Goal: Task Accomplishment & Management: Manage account settings

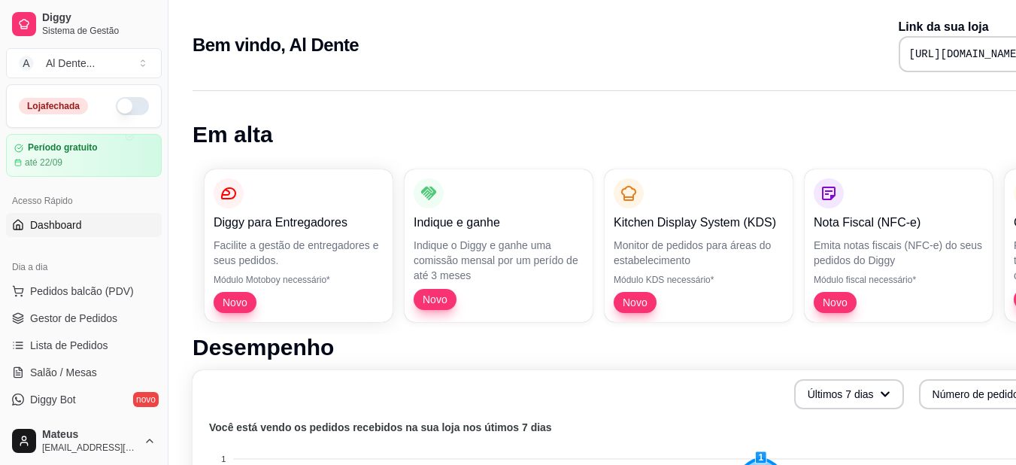
drag, startPoint x: 162, startPoint y: 147, endPoint x: 158, endPoint y: 167, distance: 19.9
click at [158, 167] on div "Diggy Sistema de Gestão A Al Dente ... Loja fechada Período gratuito até 22/09 …" at bounding box center [84, 232] width 168 height 465
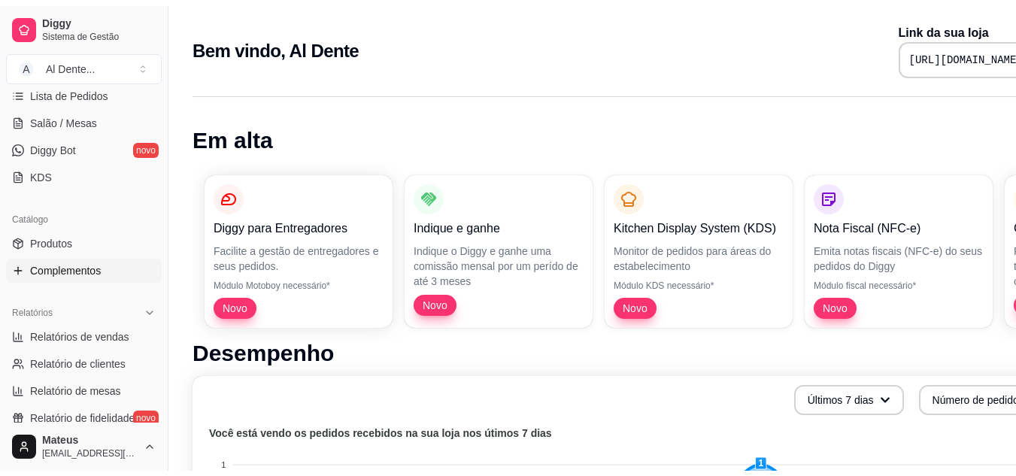
scroll to position [264, 0]
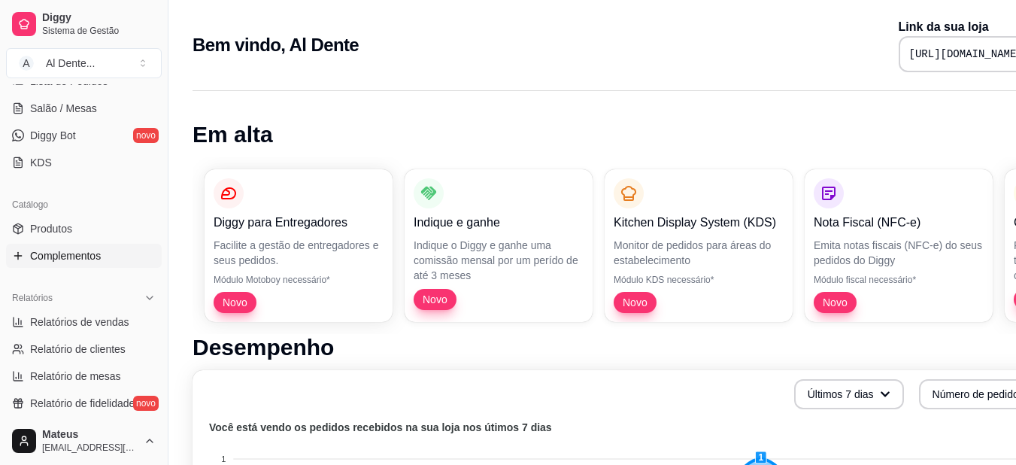
click at [83, 257] on span "Complementos" at bounding box center [65, 255] width 71 height 15
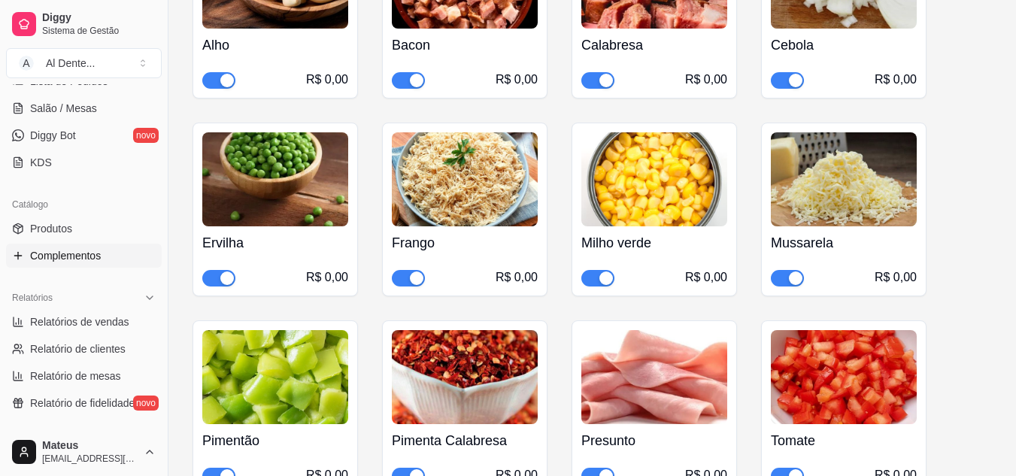
scroll to position [644, 0]
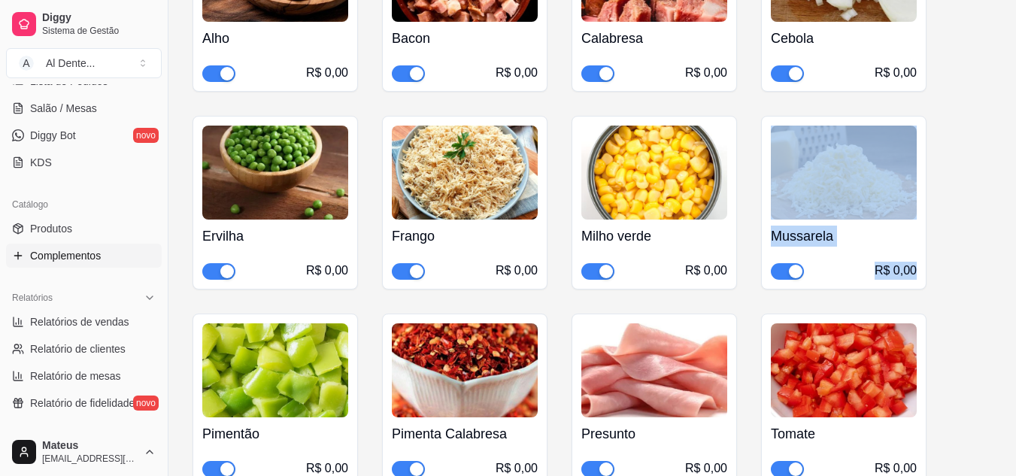
drag, startPoint x: 1015, startPoint y: 193, endPoint x: 996, endPoint y: 265, distance: 75.3
click at [996, 265] on div "Tipo de Massa disponível disponível em 1 produtos e 0 categorias Criar item Edi…" at bounding box center [592, 415] width 848 height 1715
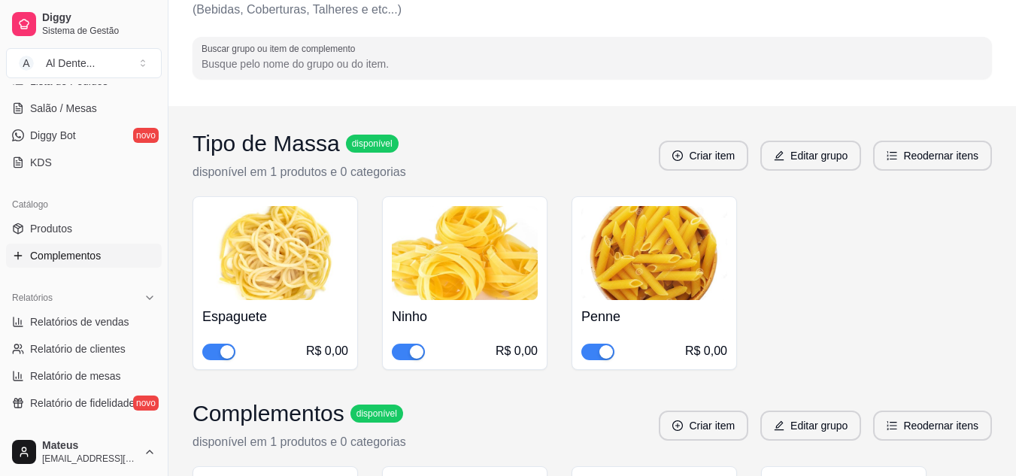
scroll to position [0, 0]
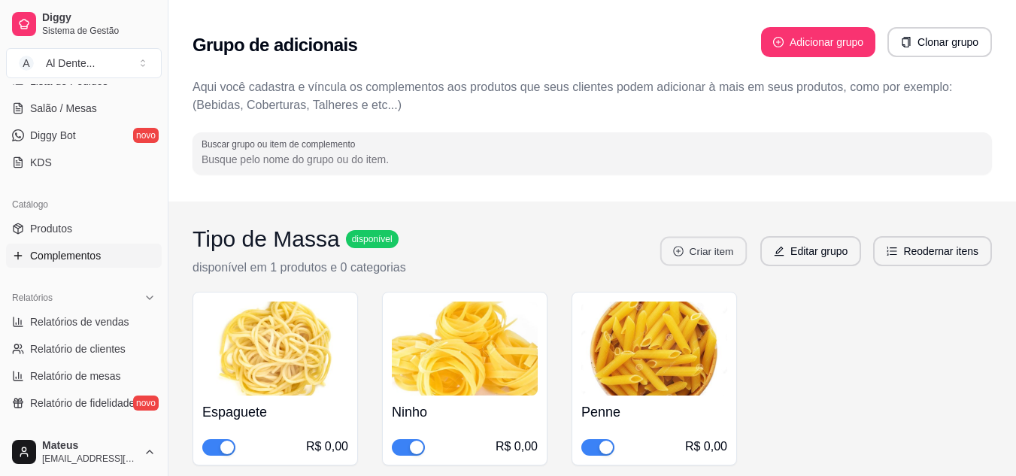
click at [712, 252] on button "Criar item" at bounding box center [703, 251] width 86 height 29
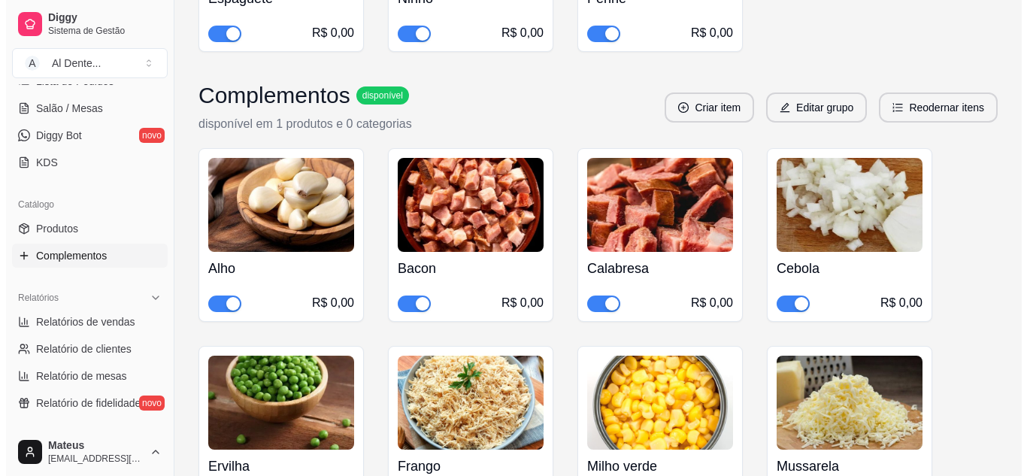
scroll to position [443, 0]
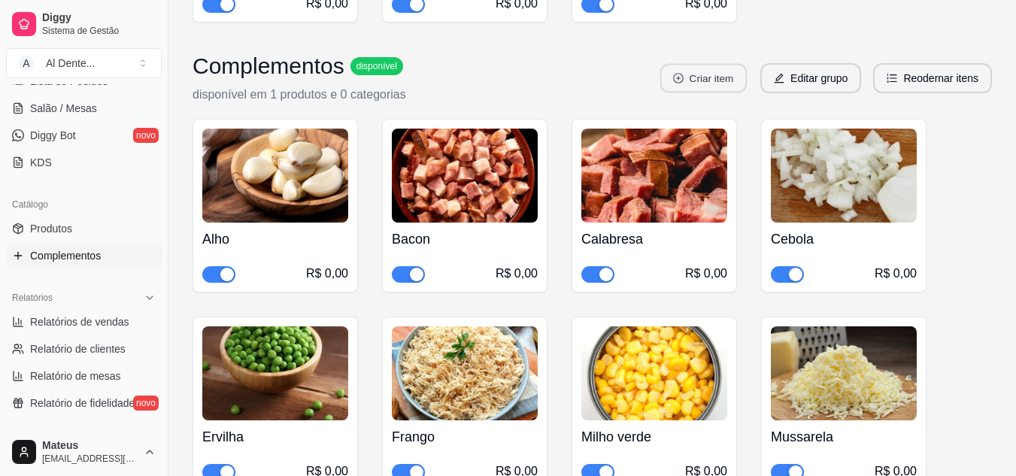
click at [732, 87] on button "Criar item" at bounding box center [703, 78] width 86 height 29
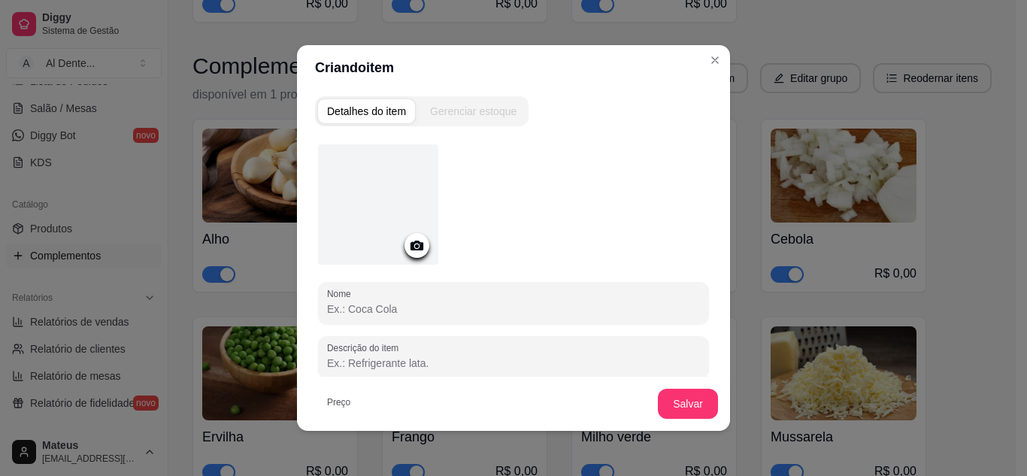
click at [380, 305] on input "Nome" at bounding box center [513, 309] width 373 height 15
type input "Q"
type input "Parmesão"
click at [417, 242] on icon at bounding box center [417, 246] width 13 height 10
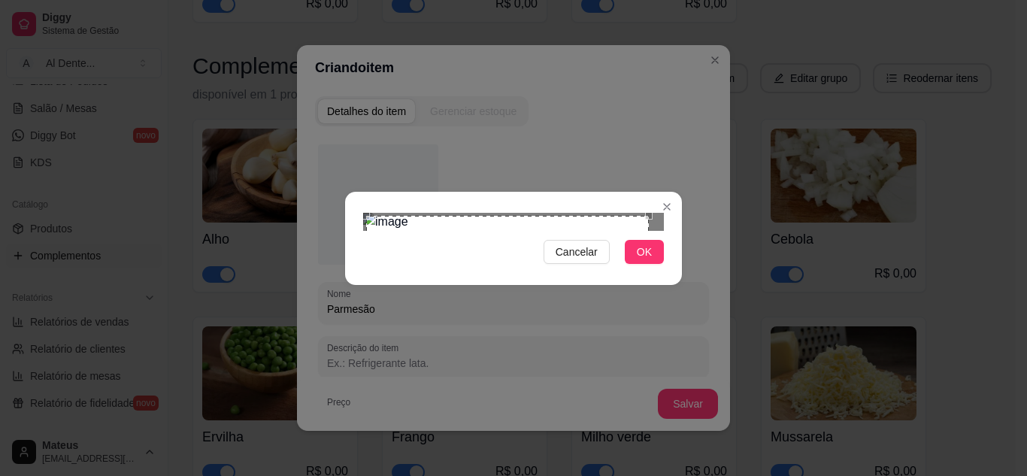
click at [362, 212] on div "Use the arrow keys to move the north west drag handle to change the crop select…" at bounding box center [362, 212] width 0 height 0
click at [645, 264] on button "OK" at bounding box center [644, 252] width 39 height 24
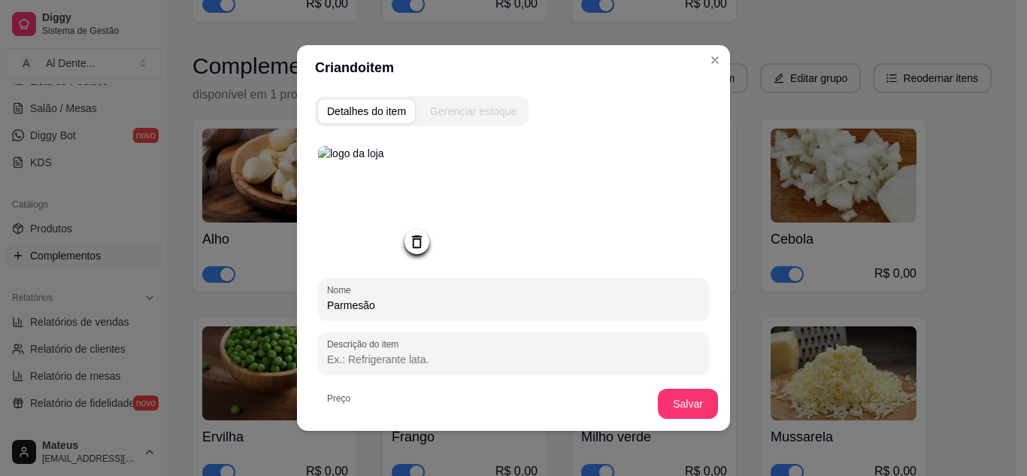
scroll to position [147, 0]
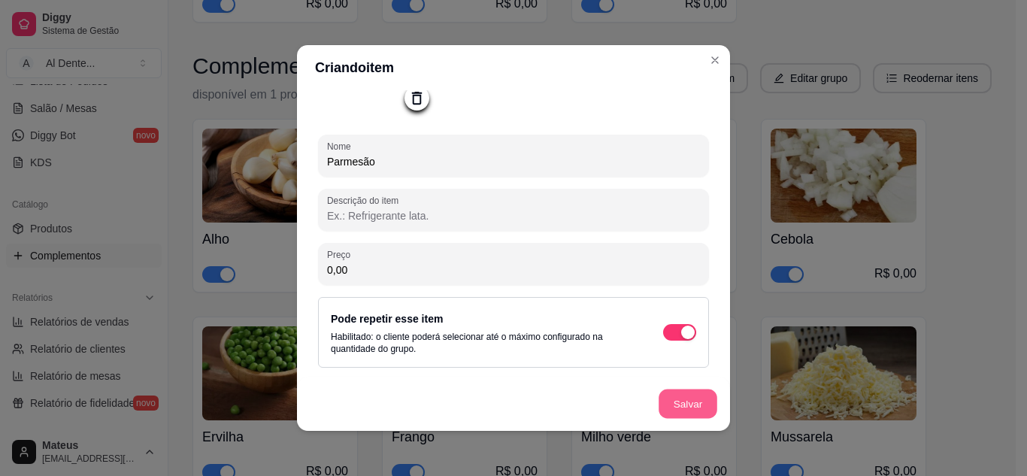
click at [687, 414] on button "Salvar" at bounding box center [688, 404] width 59 height 29
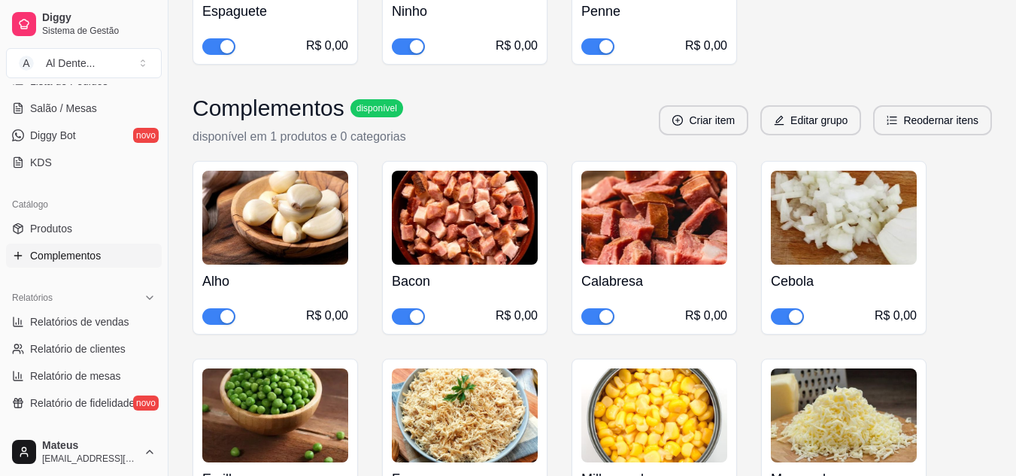
scroll to position [397, 0]
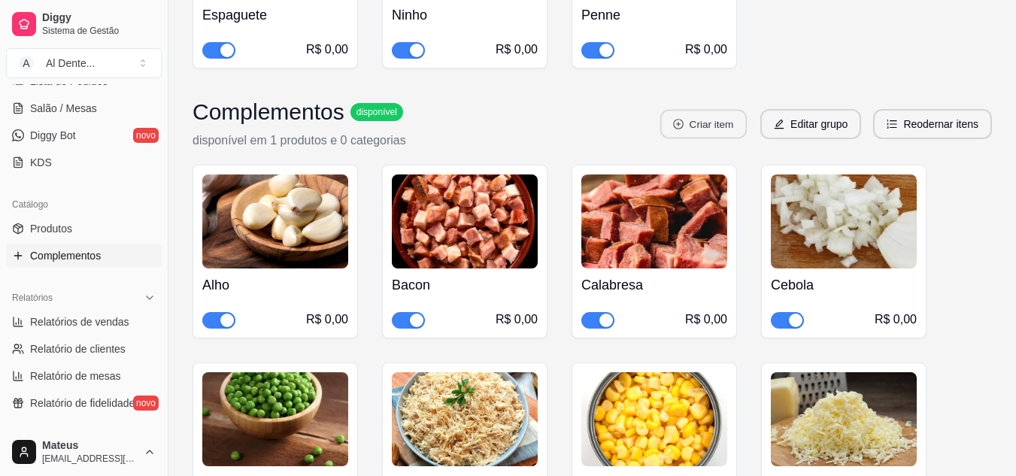
click at [701, 124] on button "Criar item" at bounding box center [703, 124] width 86 height 29
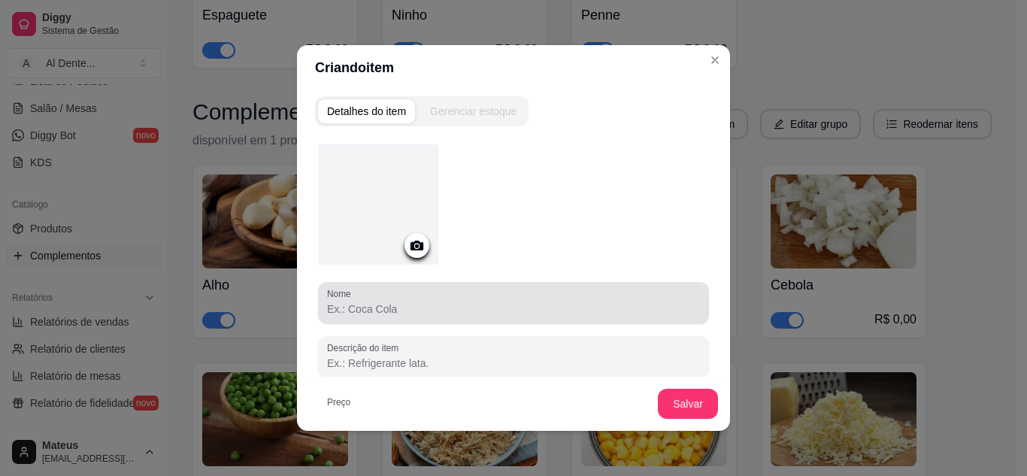
click at [434, 288] on div at bounding box center [513, 303] width 373 height 30
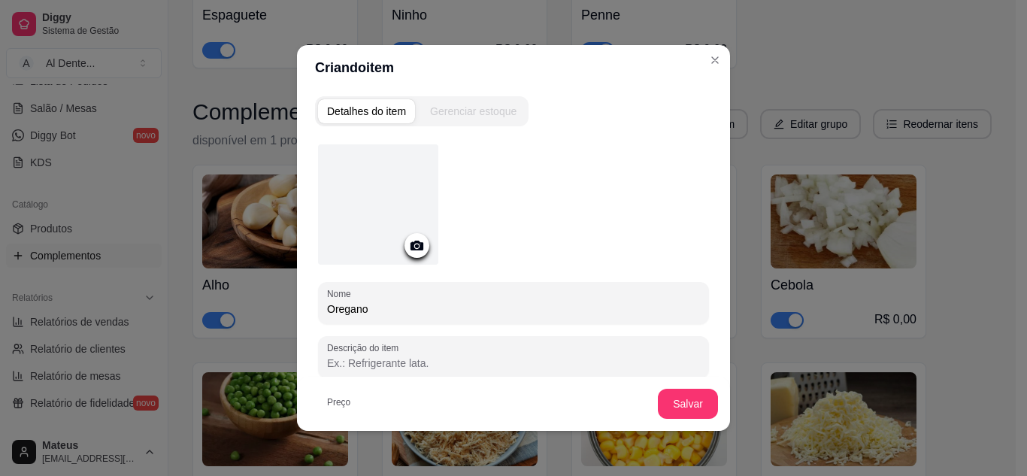
click at [338, 317] on div "Oregano" at bounding box center [513, 303] width 373 height 30
type input "Orégano"
click at [398, 244] on div at bounding box center [378, 204] width 120 height 120
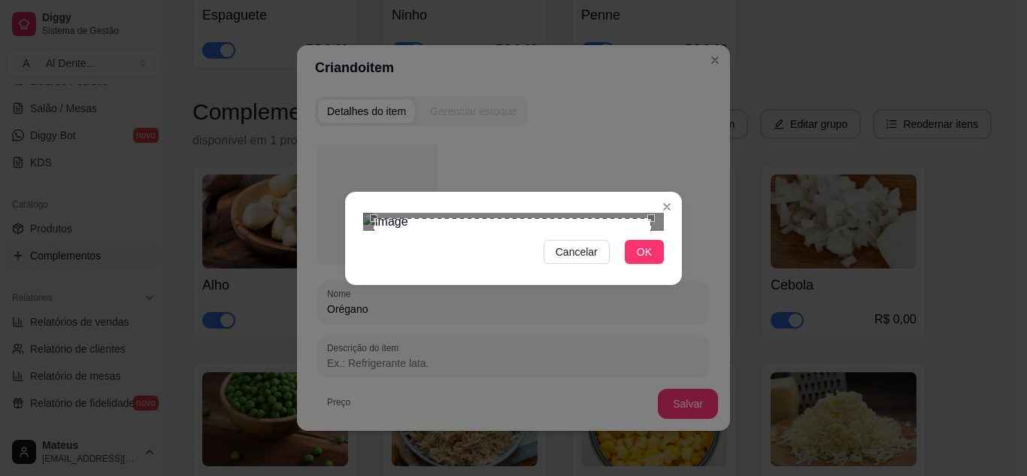
click at [558, 286] on div "Use the arrow keys to move the crop selection area" at bounding box center [512, 356] width 277 height 277
click at [638, 260] on span "OK" at bounding box center [644, 252] width 15 height 17
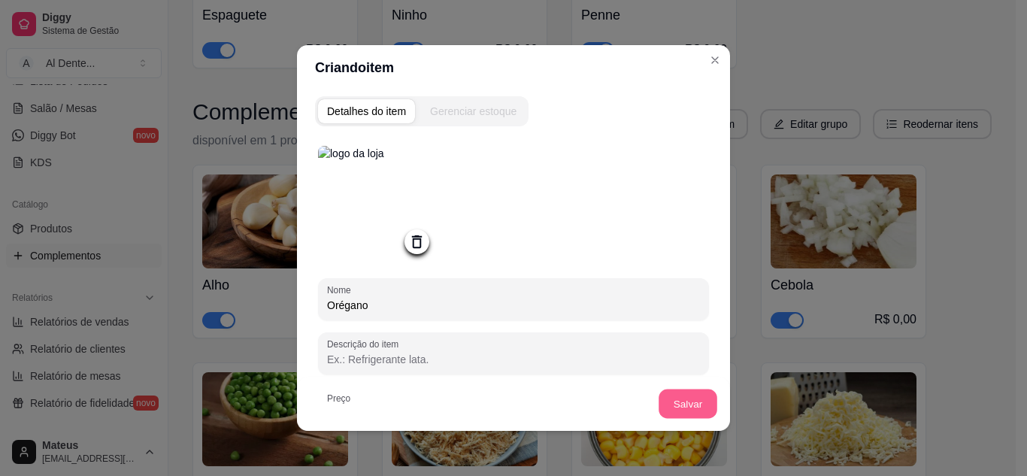
click at [678, 397] on button "Salvar" at bounding box center [688, 404] width 59 height 29
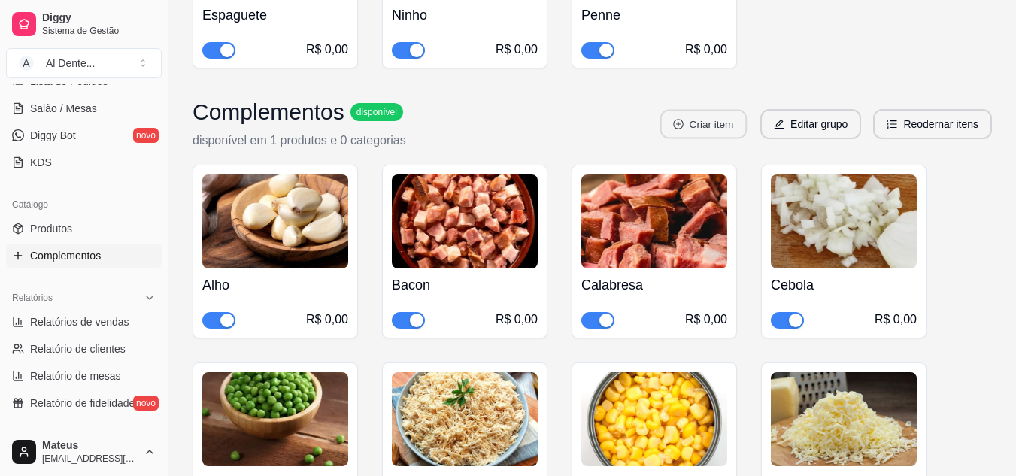
click at [690, 120] on button "Criar item" at bounding box center [703, 124] width 86 height 29
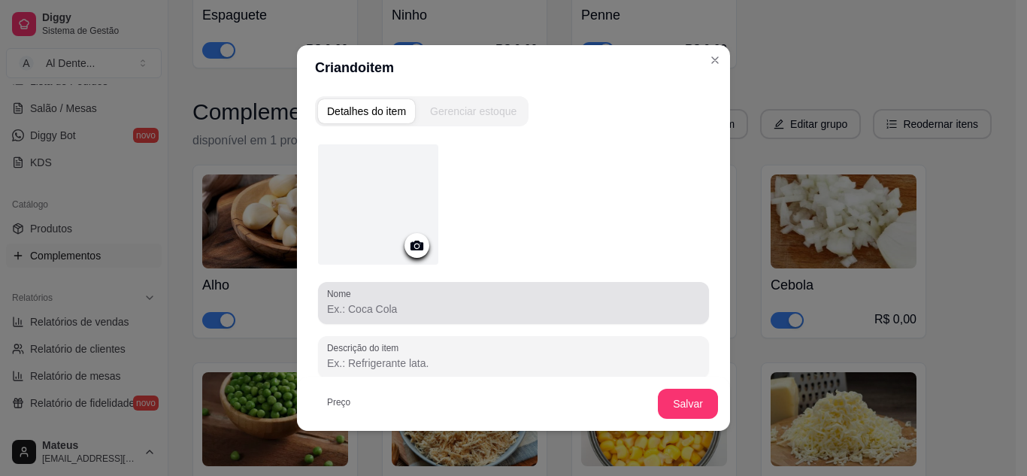
click at [402, 289] on div at bounding box center [513, 303] width 373 height 30
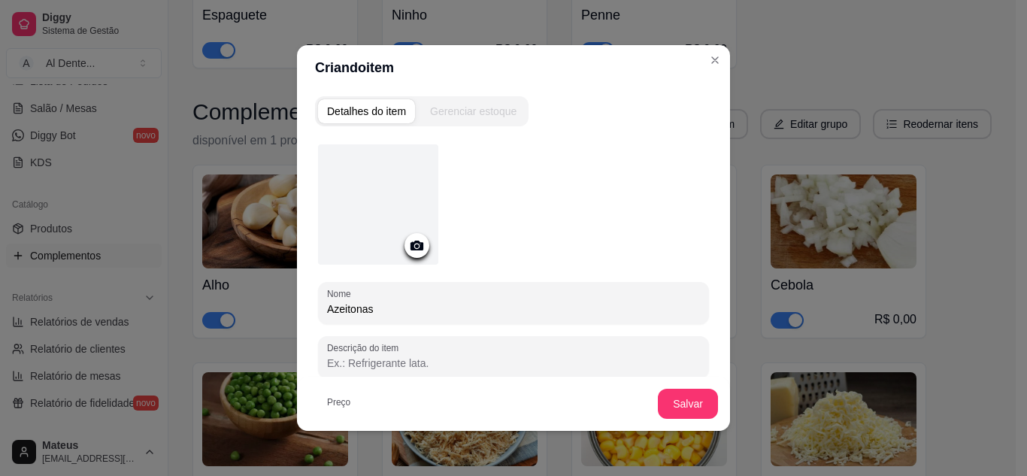
type input "Azeitonas"
click at [408, 257] on div at bounding box center [378, 204] width 120 height 120
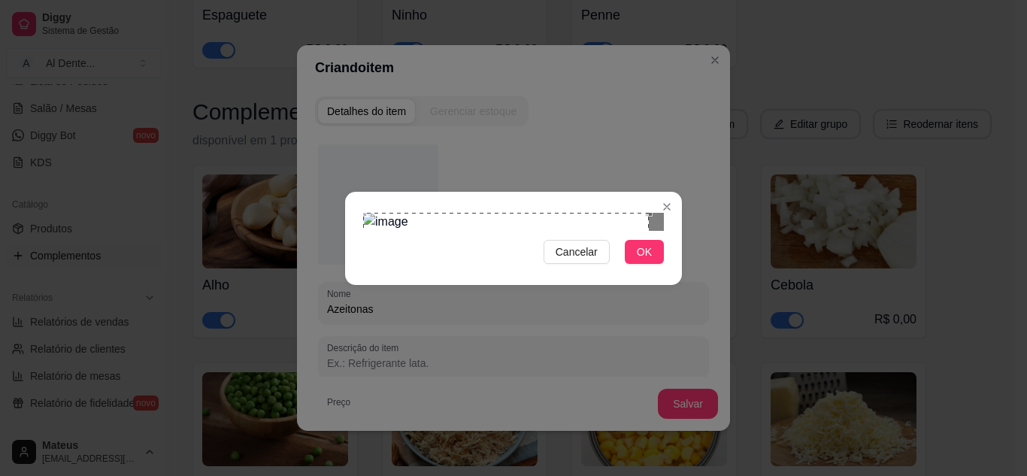
click at [305, 44] on div "Cancelar OK" at bounding box center [513, 238] width 1027 height 476
click at [320, 54] on div "Cancelar OK" at bounding box center [513, 238] width 1027 height 476
click at [721, 420] on div "Cancelar OK" at bounding box center [513, 238] width 1027 height 476
click at [649, 260] on span "OK" at bounding box center [644, 252] width 15 height 17
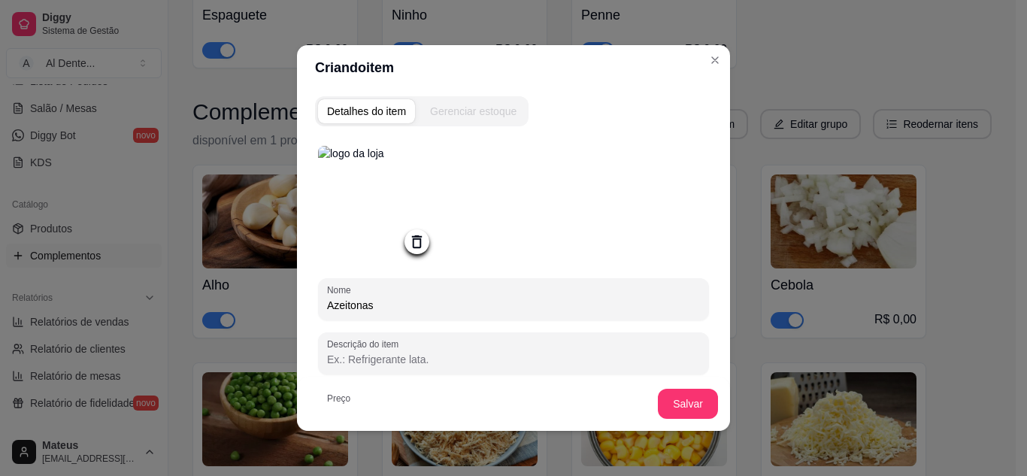
click at [649, 389] on div "Salvar" at bounding box center [513, 404] width 433 height 54
click at [675, 405] on button "Salvar" at bounding box center [688, 404] width 59 height 29
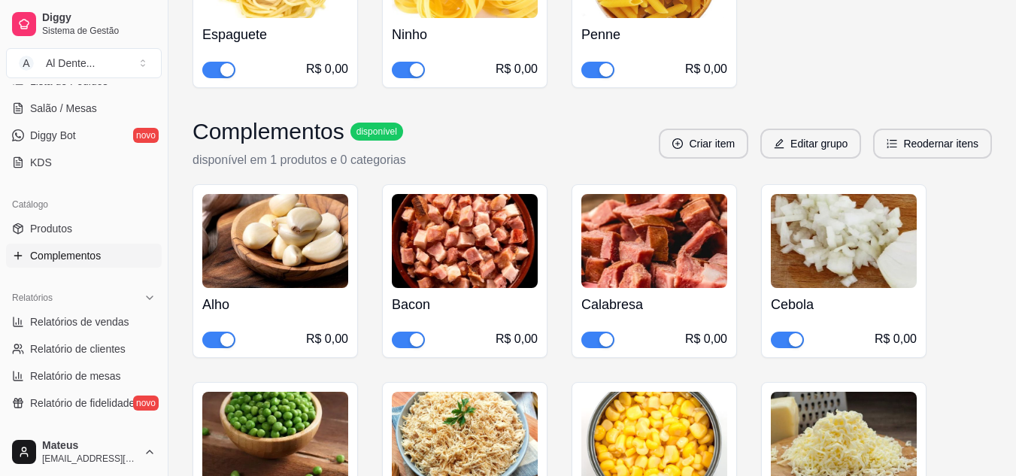
scroll to position [375, 0]
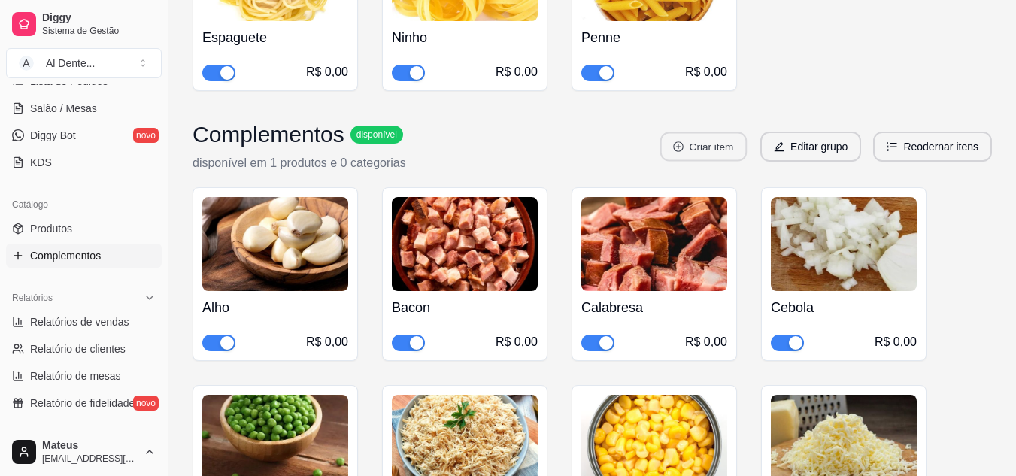
click at [699, 155] on button "Criar item" at bounding box center [703, 146] width 86 height 29
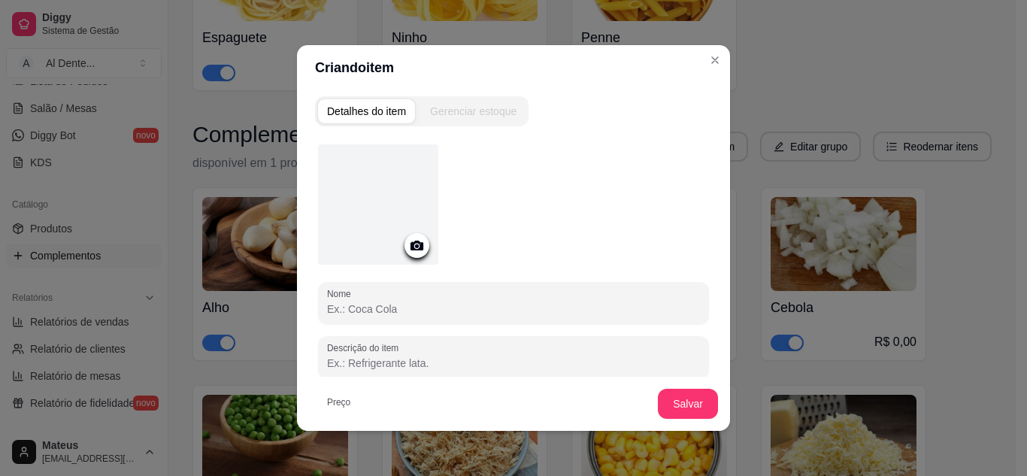
click at [409, 244] on icon at bounding box center [416, 245] width 17 height 17
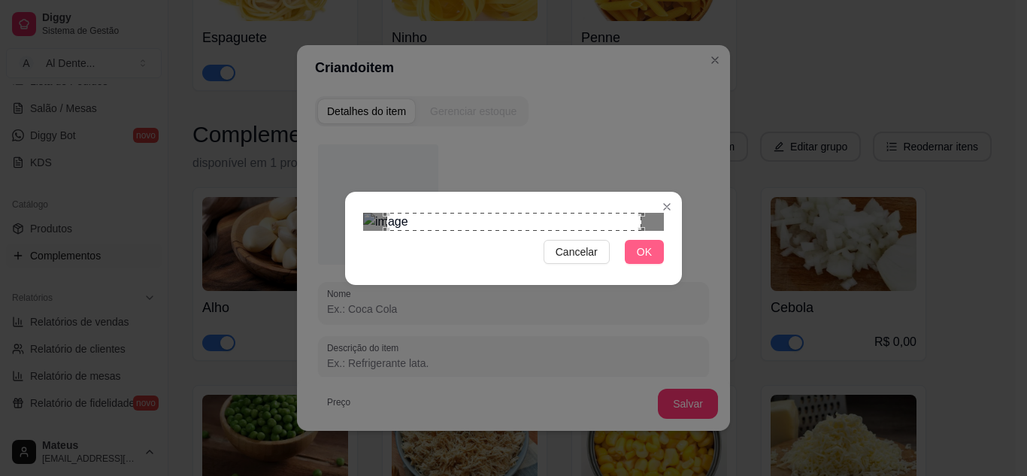
click at [635, 264] on button "OK" at bounding box center [644, 252] width 39 height 24
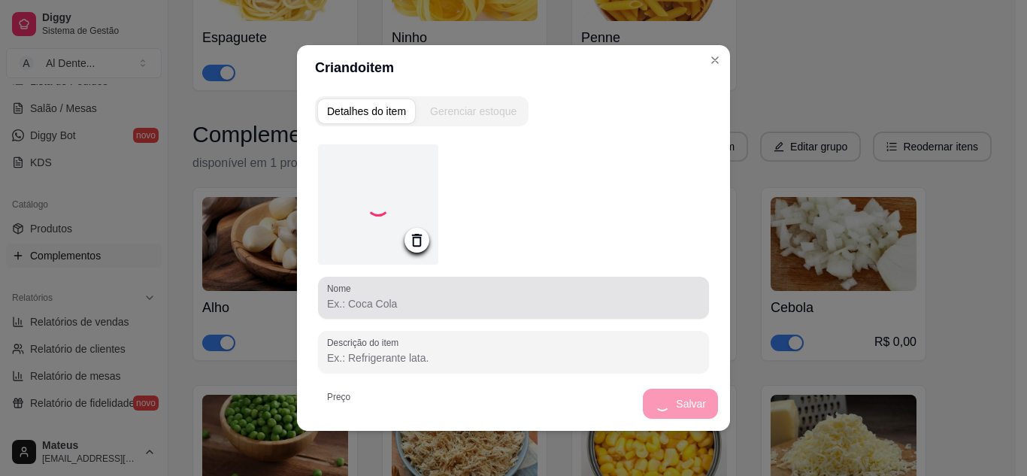
click at [379, 291] on div at bounding box center [513, 298] width 373 height 30
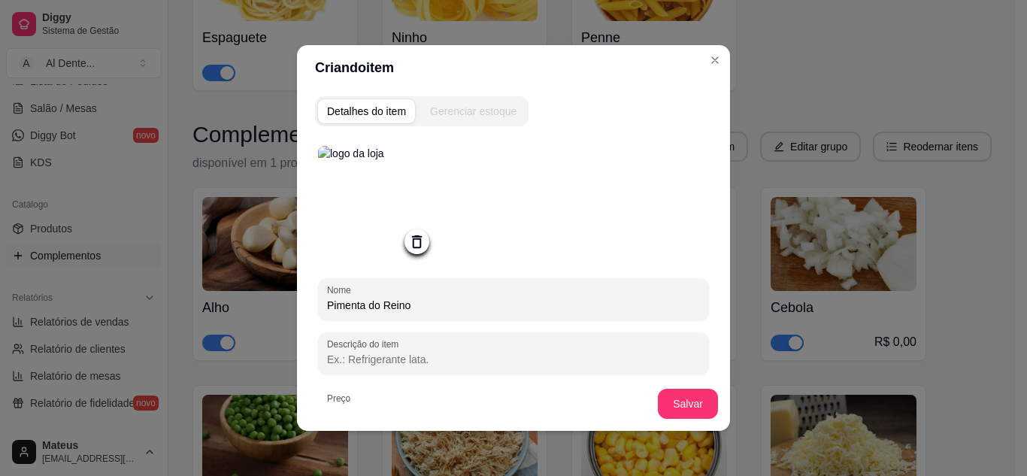
type input "Pimenta do Reino"
click at [409, 250] on icon at bounding box center [416, 241] width 17 height 17
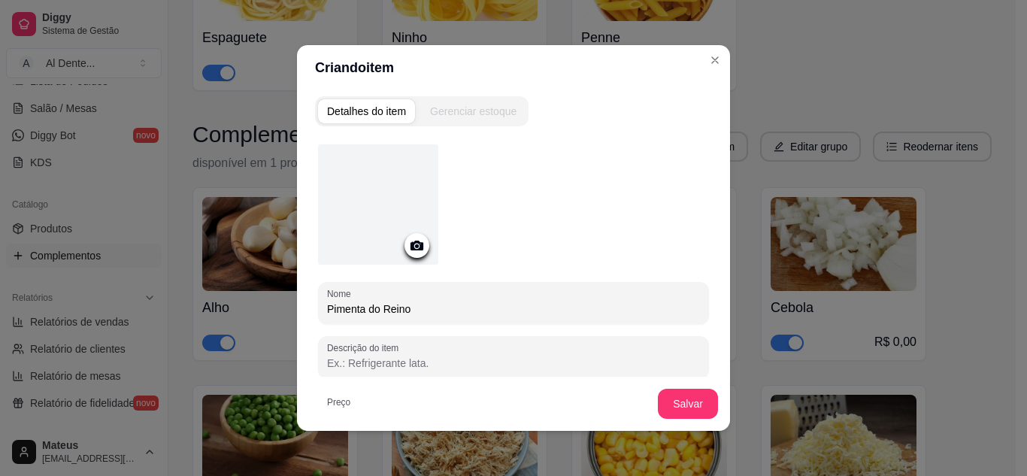
click at [409, 250] on icon at bounding box center [416, 245] width 17 height 17
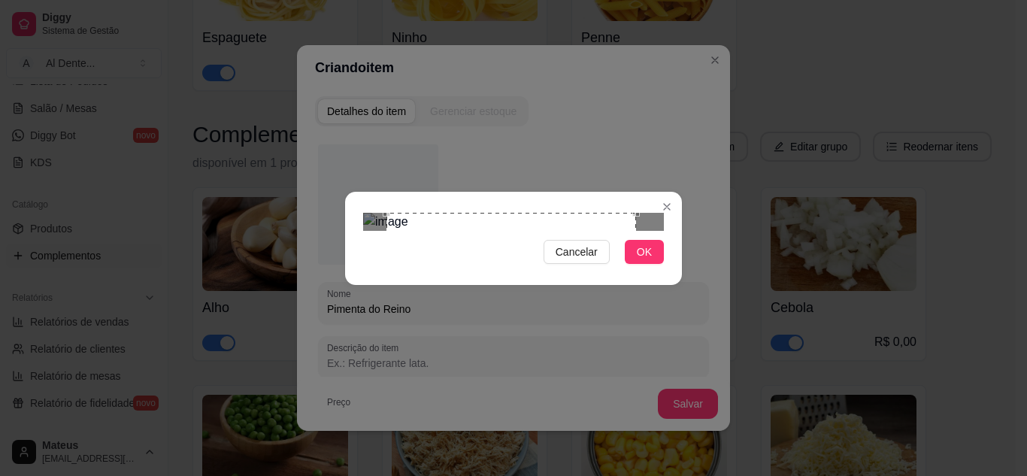
click at [636, 231] on div at bounding box center [513, 222] width 301 height 18
click at [657, 264] on button "OK" at bounding box center [644, 252] width 39 height 24
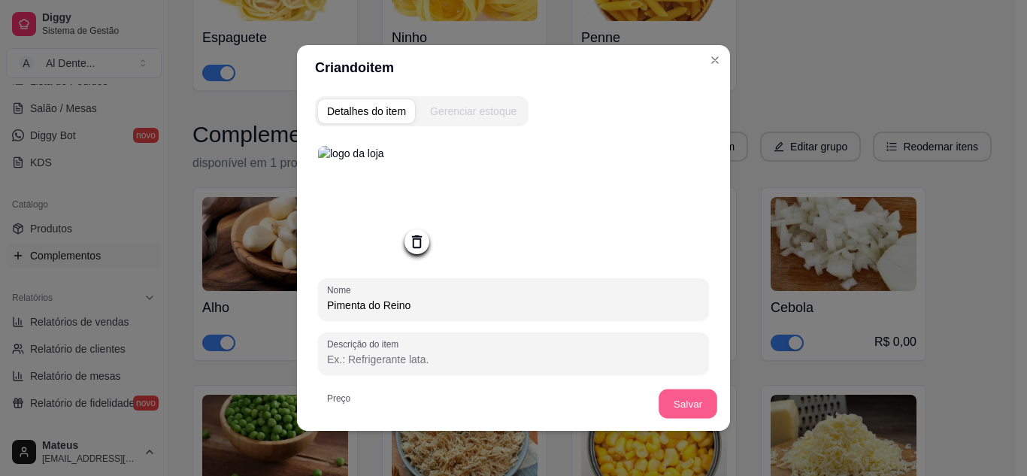
click at [696, 397] on button "Salvar" at bounding box center [688, 404] width 59 height 29
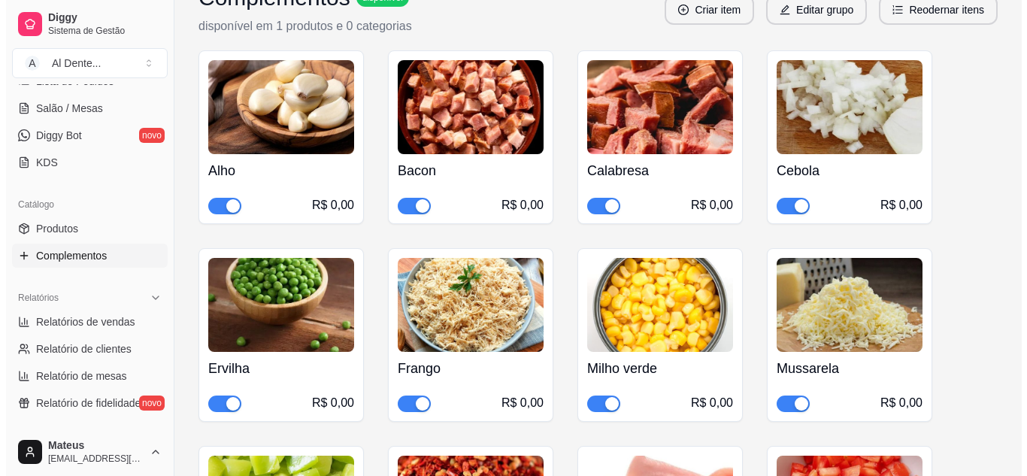
scroll to position [493, 0]
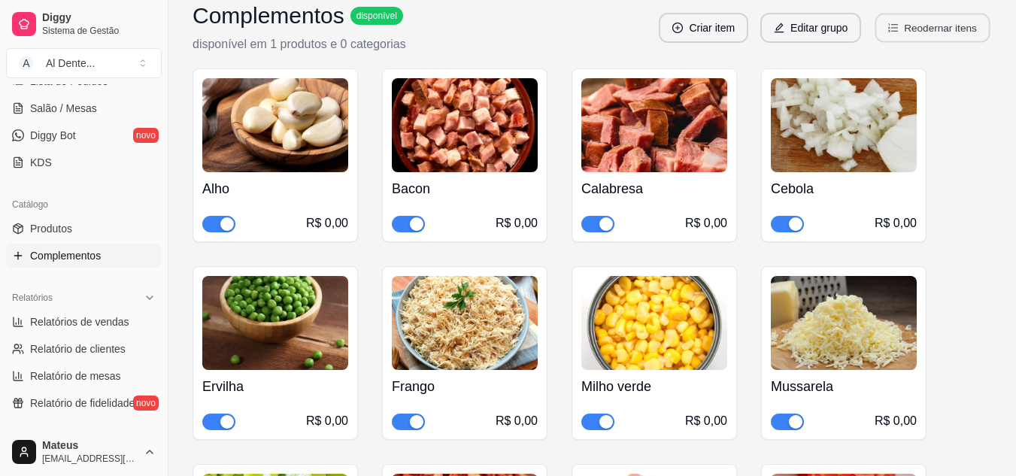
click at [914, 19] on button "Reodernar itens" at bounding box center [932, 28] width 115 height 29
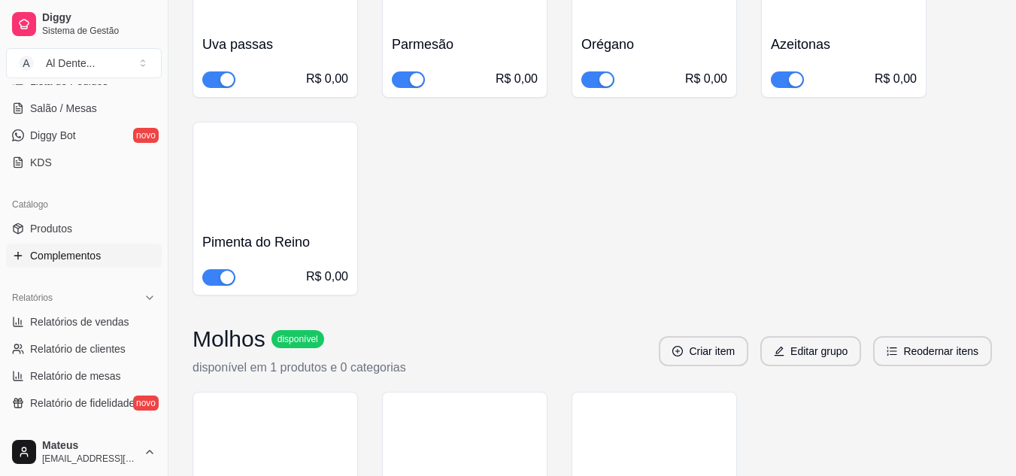
scroll to position [0, 0]
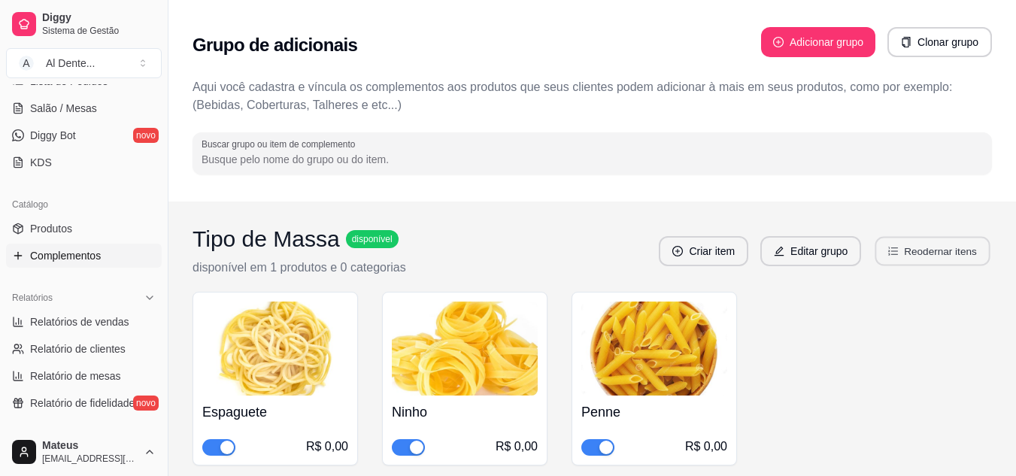
click at [886, 249] on button "Reodernar itens" at bounding box center [932, 251] width 115 height 29
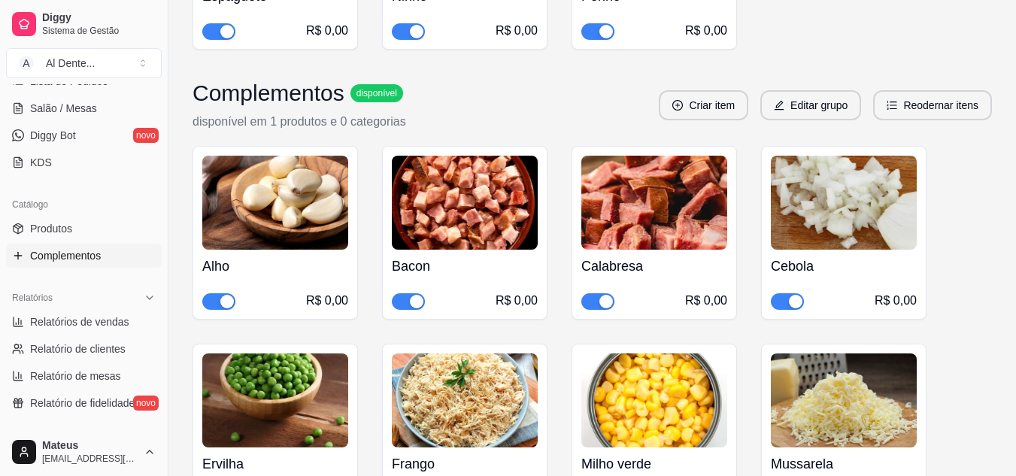
scroll to position [420, 0]
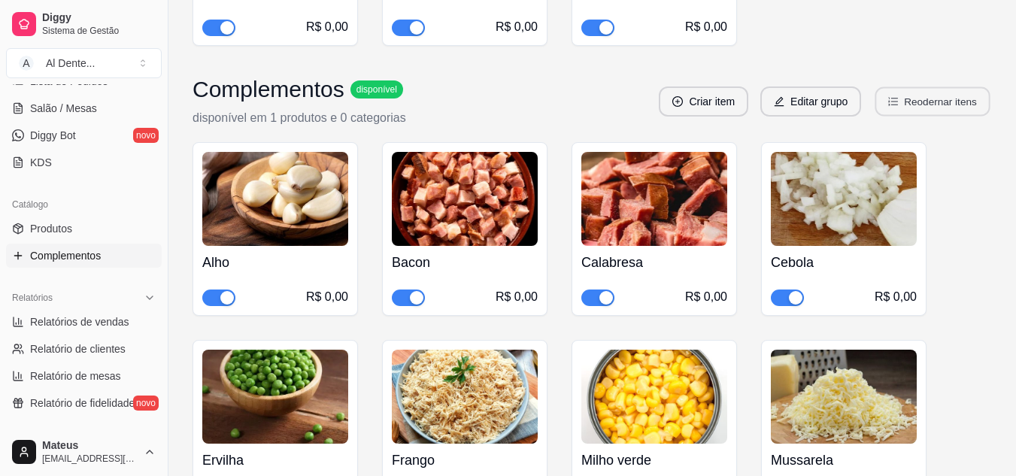
click at [939, 95] on button "Reodernar itens" at bounding box center [932, 101] width 115 height 29
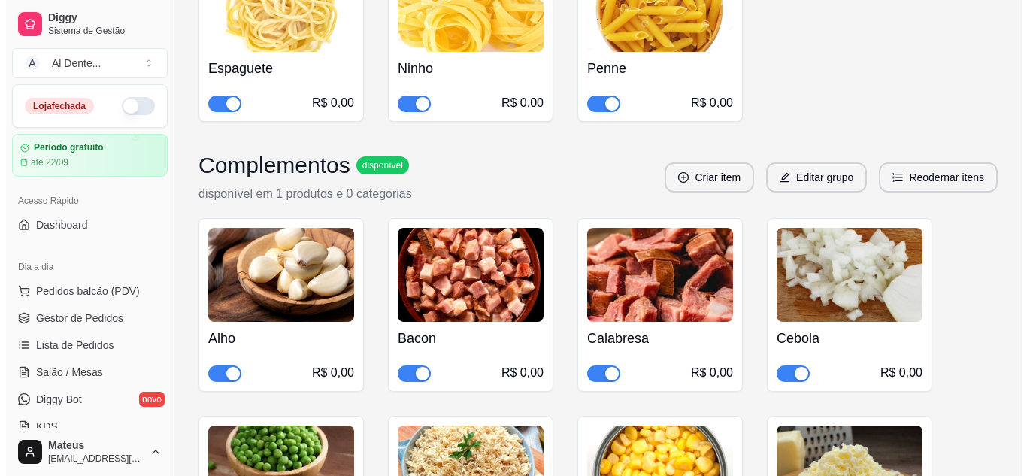
scroll to position [340, 0]
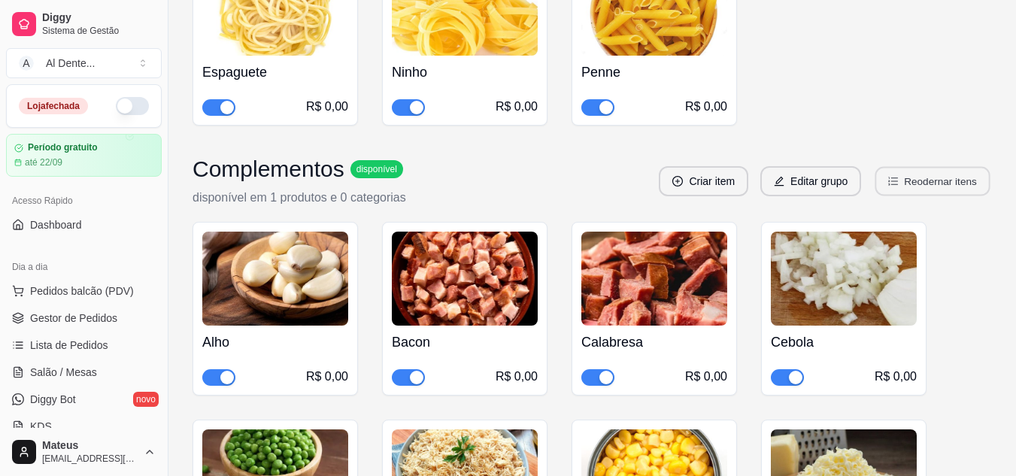
click at [950, 178] on button "Reodernar itens" at bounding box center [932, 181] width 115 height 29
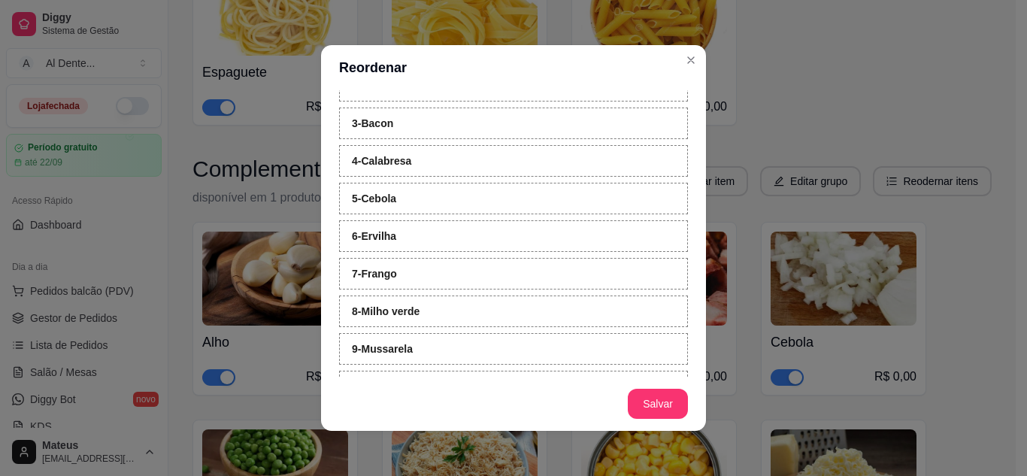
scroll to position [0, 0]
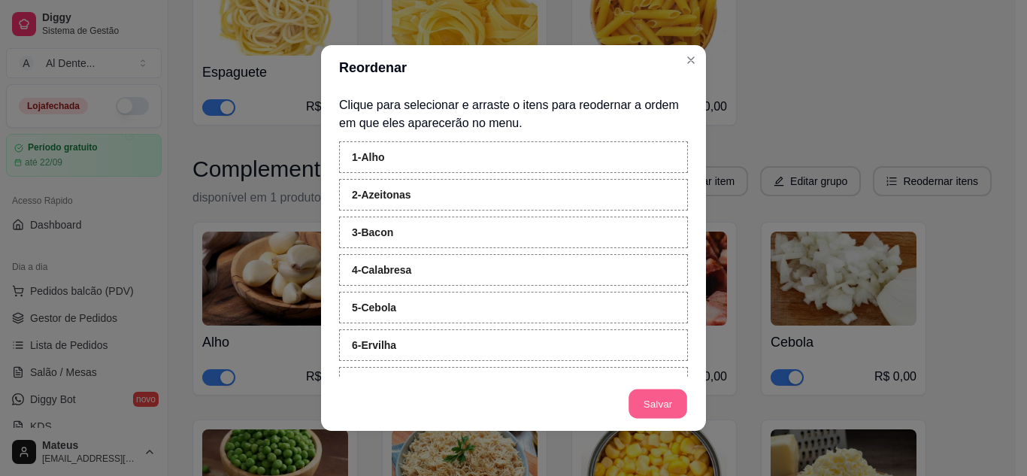
click at [660, 397] on button "Salvar" at bounding box center [658, 404] width 59 height 29
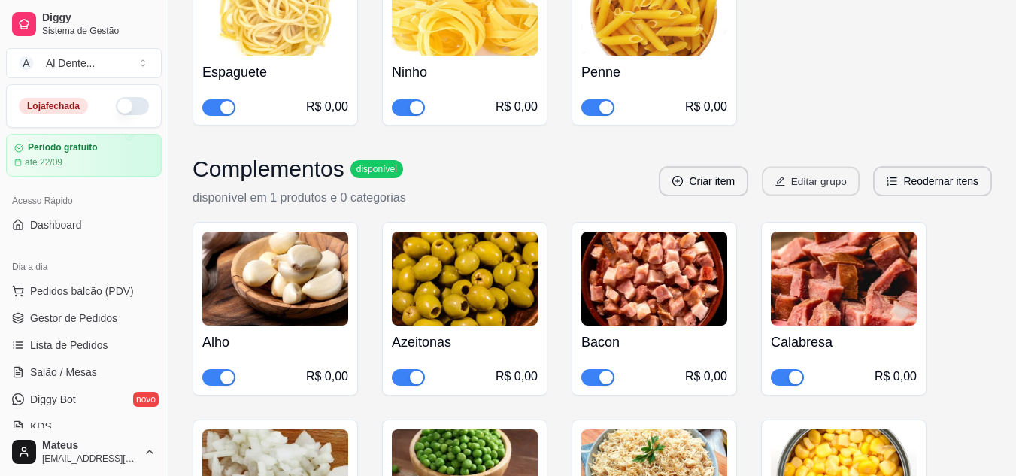
click at [790, 191] on button "Editar grupo" at bounding box center [811, 181] width 98 height 29
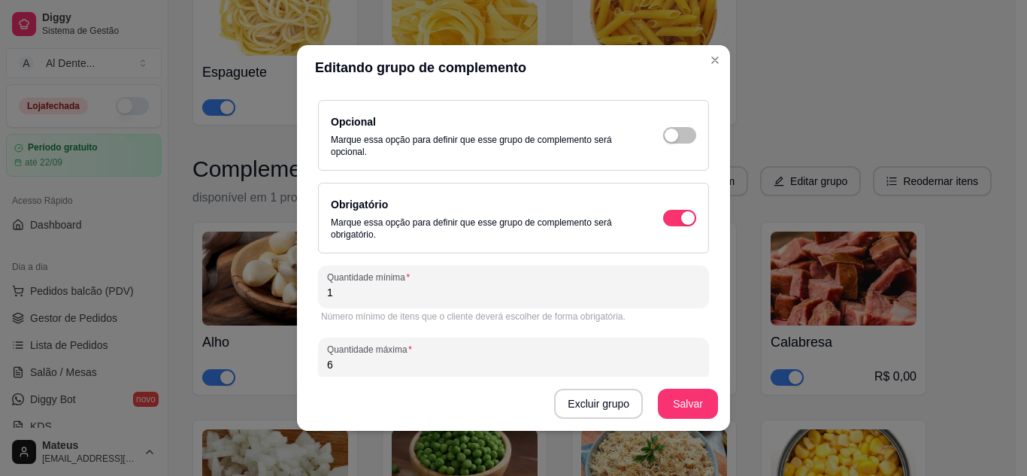
scroll to position [203, 0]
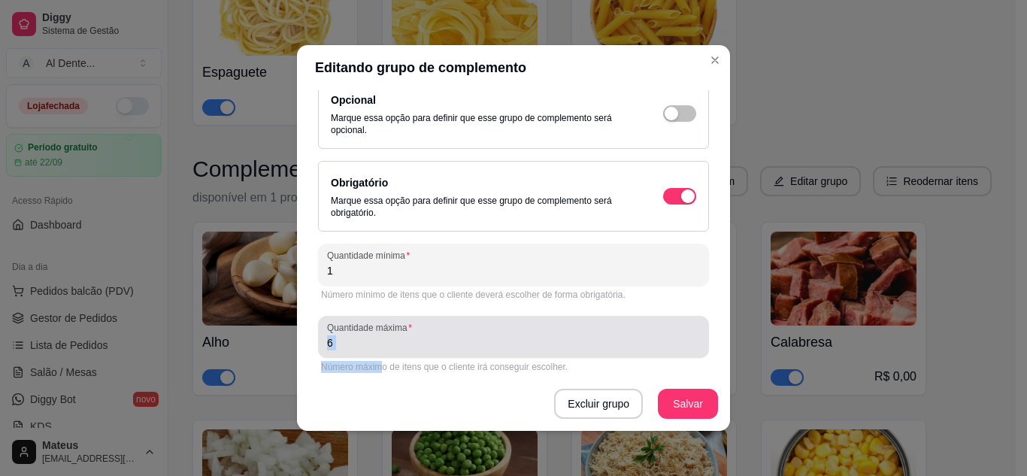
drag, startPoint x: 378, startPoint y: 359, endPoint x: 371, endPoint y: 351, distance: 9.6
click at [371, 351] on div "Quantidade máxima 6 Número máximo de itens que o cliente irá conseguir escolher." at bounding box center [513, 346] width 391 height 60
click at [371, 351] on div "6" at bounding box center [513, 337] width 373 height 30
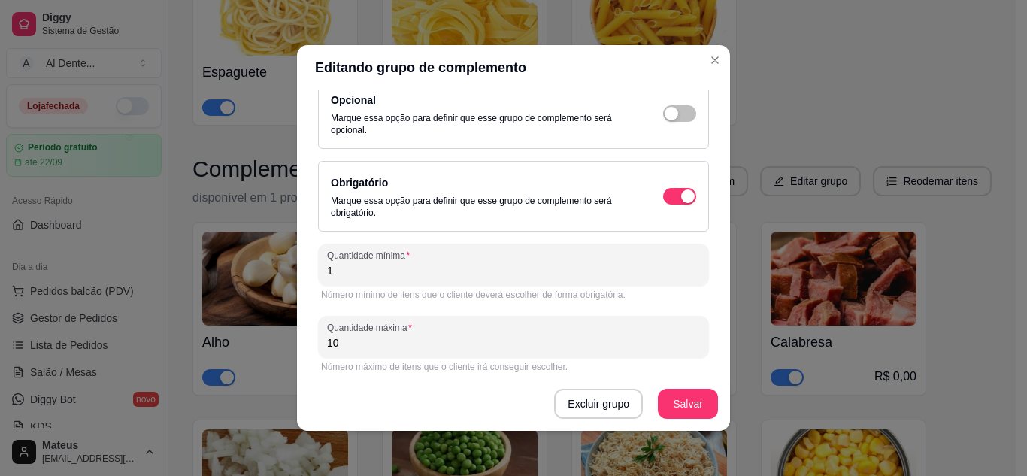
type input "10"
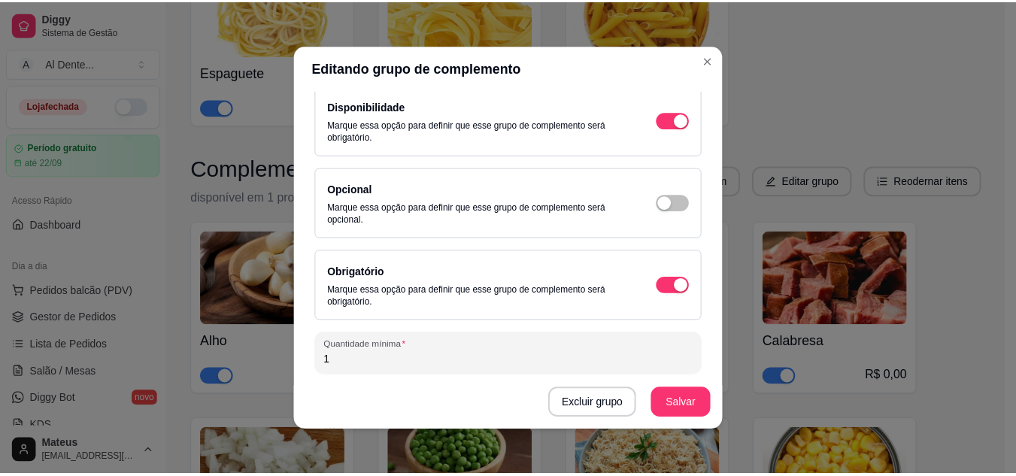
scroll to position [111, 0]
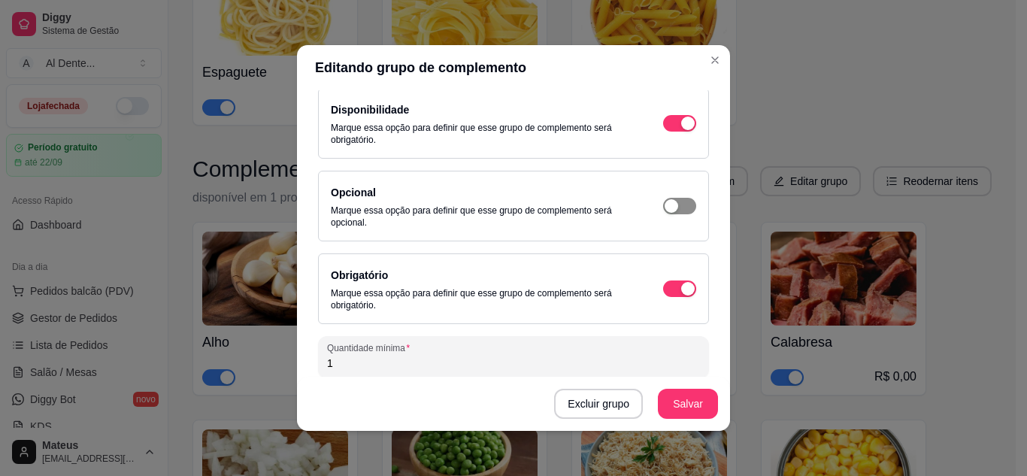
click at [673, 210] on span "button" at bounding box center [679, 206] width 33 height 17
type input "0"
click at [668, 288] on span "button" at bounding box center [679, 288] width 33 height 17
click at [679, 390] on button "Salvar" at bounding box center [688, 404] width 59 height 29
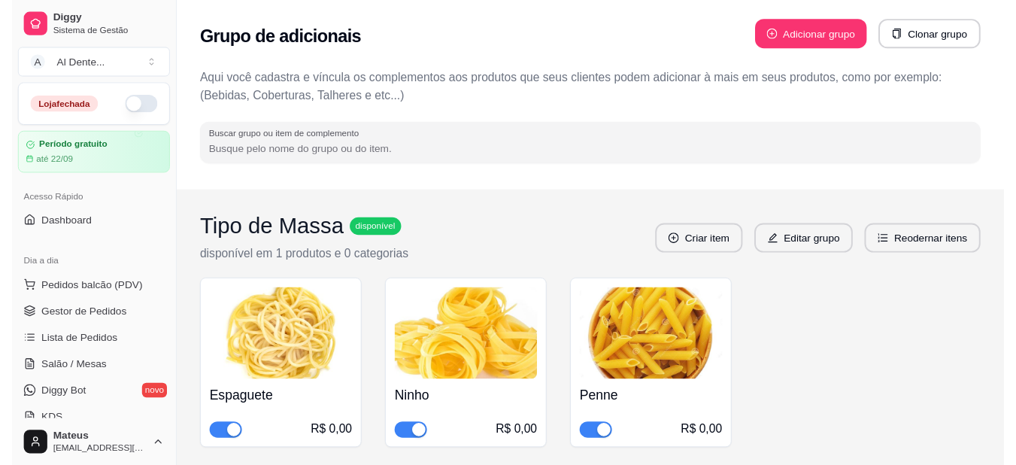
scroll to position [0, 0]
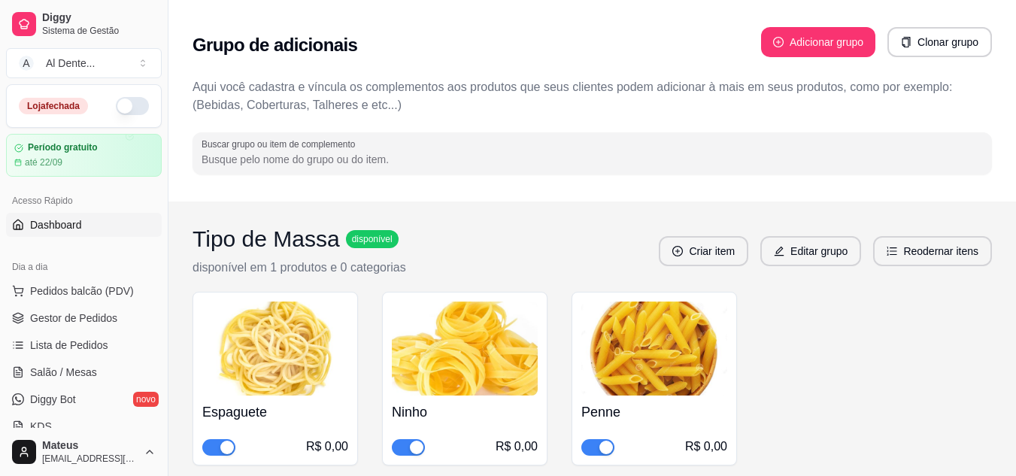
click at [90, 226] on link "Dashboard" at bounding box center [84, 225] width 156 height 24
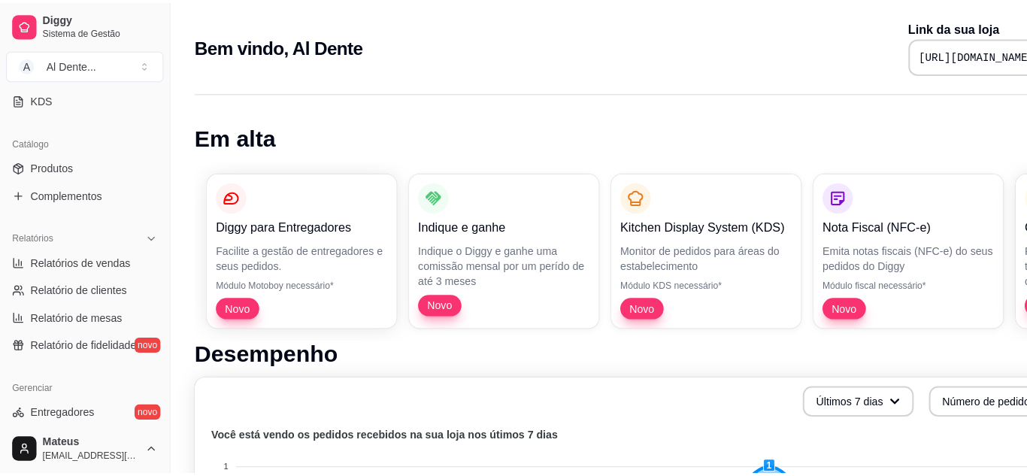
scroll to position [322, 0]
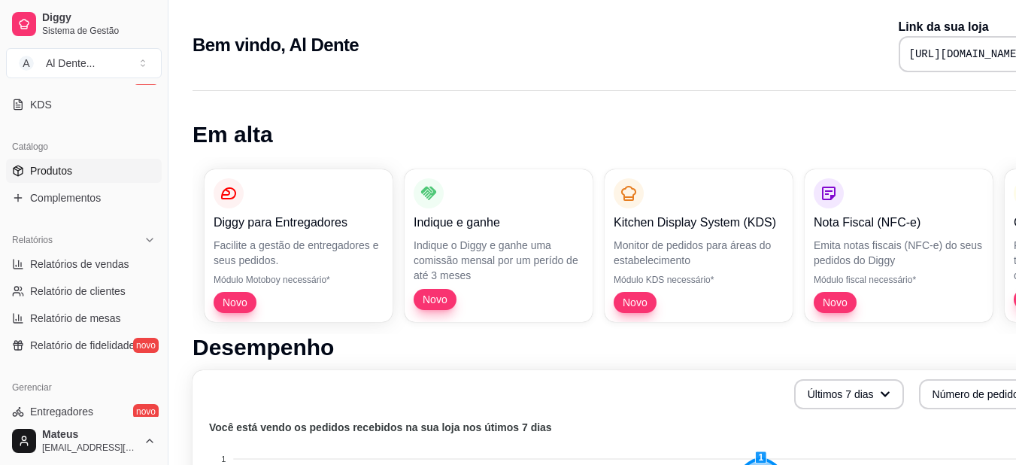
click at [65, 168] on span "Produtos" at bounding box center [51, 170] width 42 height 15
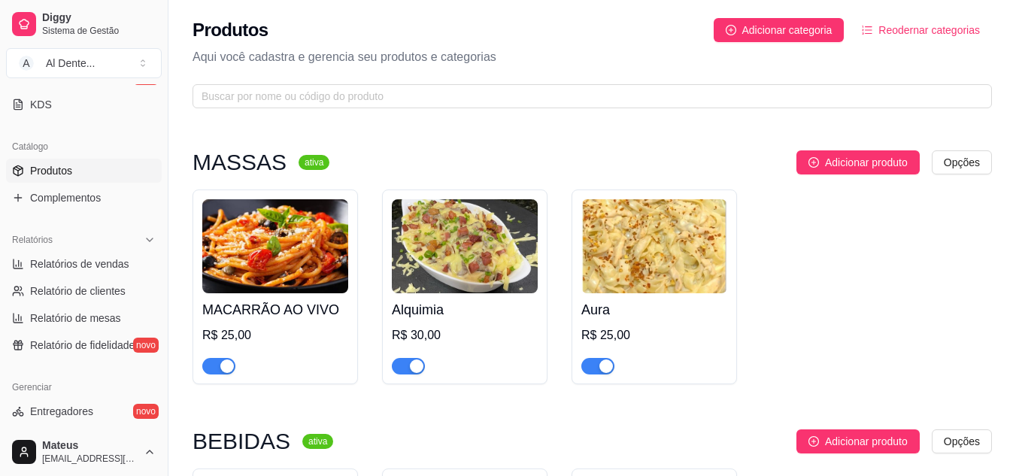
click at [273, 313] on h4 "MACARRÃO AO VIVO" at bounding box center [275, 309] width 146 height 21
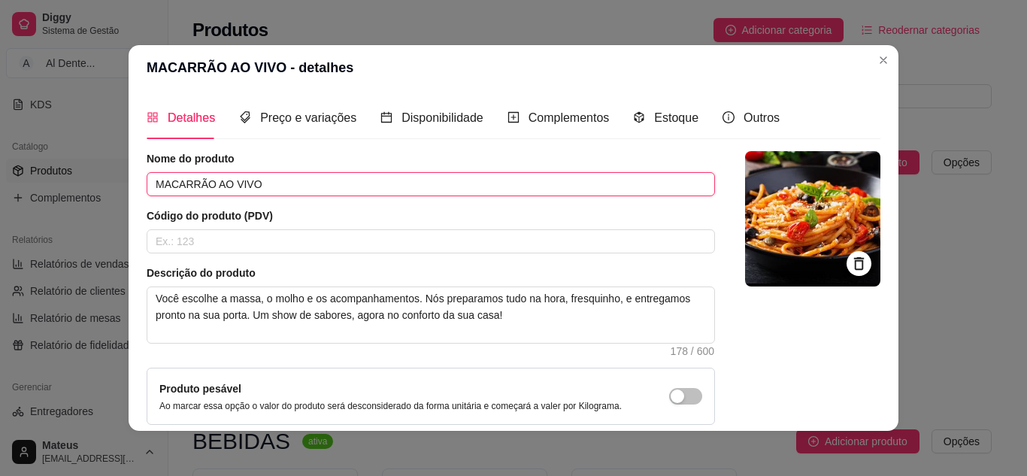
drag, startPoint x: 286, startPoint y: 186, endPoint x: 113, endPoint y: 185, distance: 173.0
click at [113, 185] on div "MACARRÃO AO VIVO - detalhes Detalhes Preço e variações Disponibilidade Compleme…" at bounding box center [513, 238] width 1027 height 476
type input "MONTE SUA MASSA"
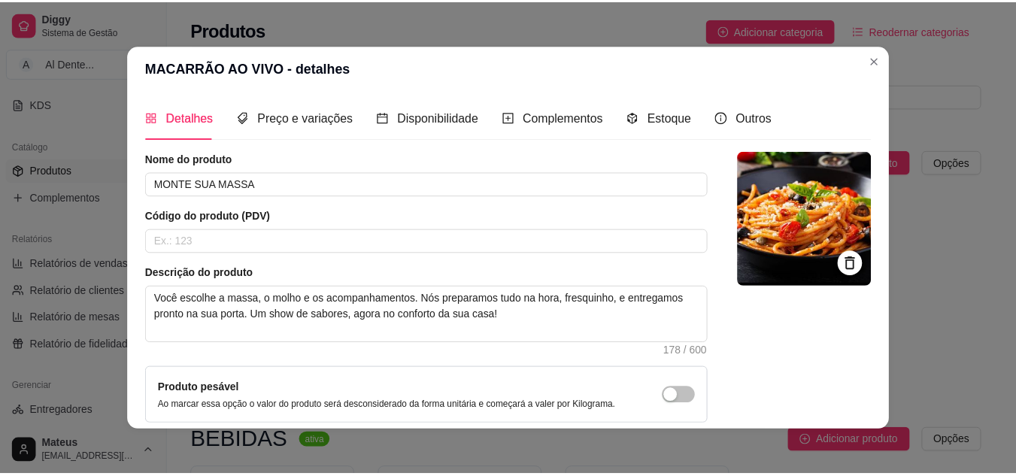
scroll to position [136, 0]
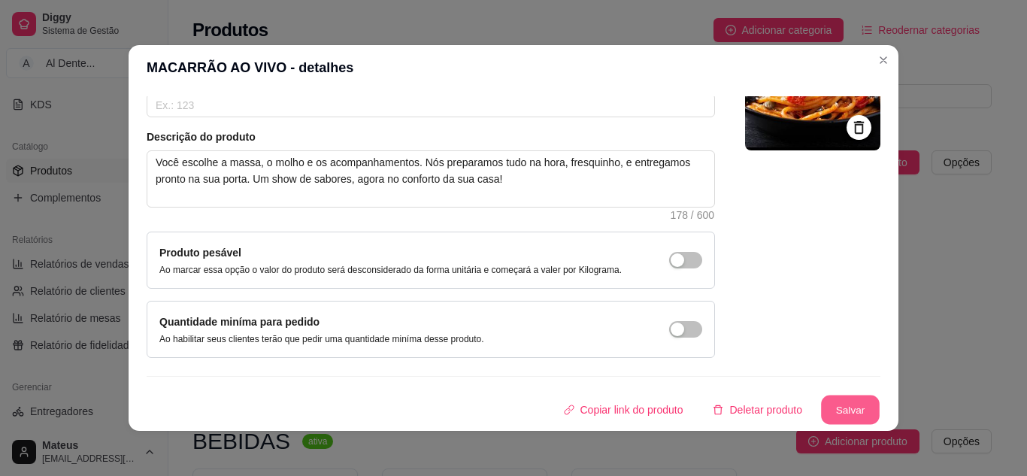
click at [834, 404] on button "Salvar" at bounding box center [850, 410] width 59 height 29
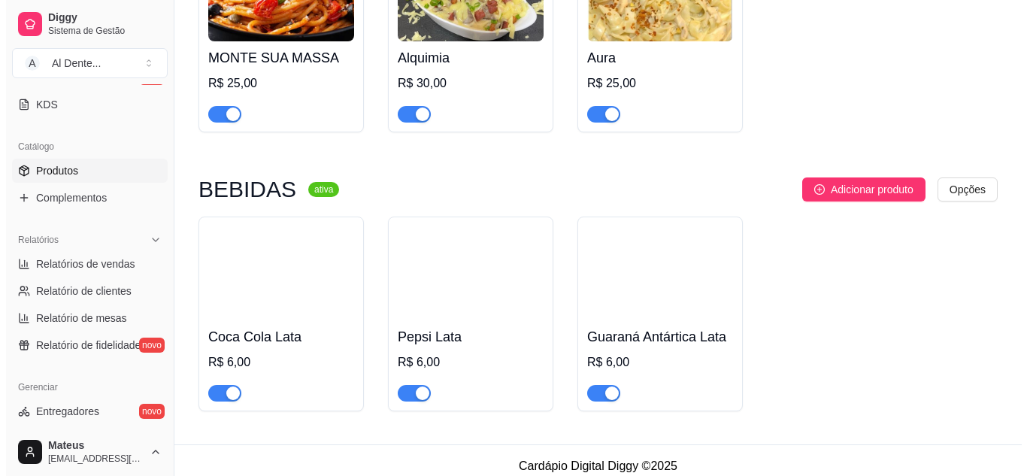
scroll to position [265, 0]
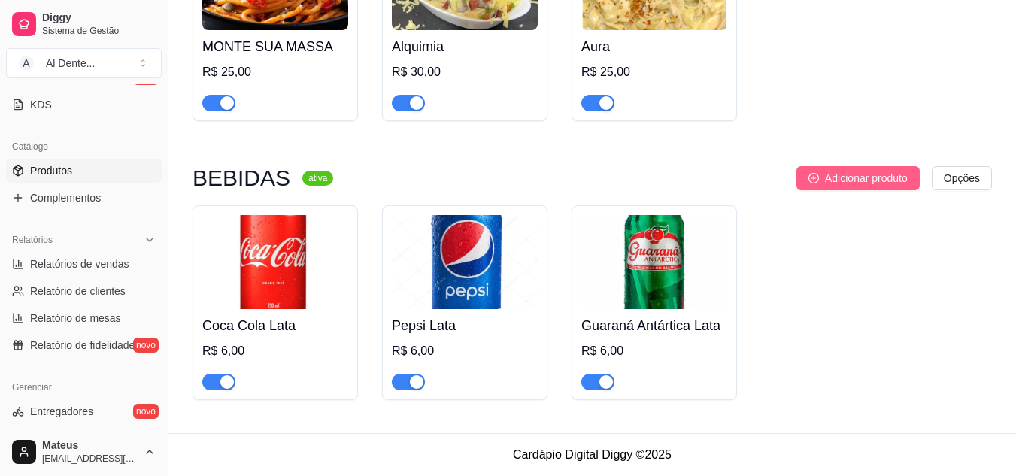
click at [863, 182] on span "Adicionar produto" at bounding box center [866, 178] width 83 height 17
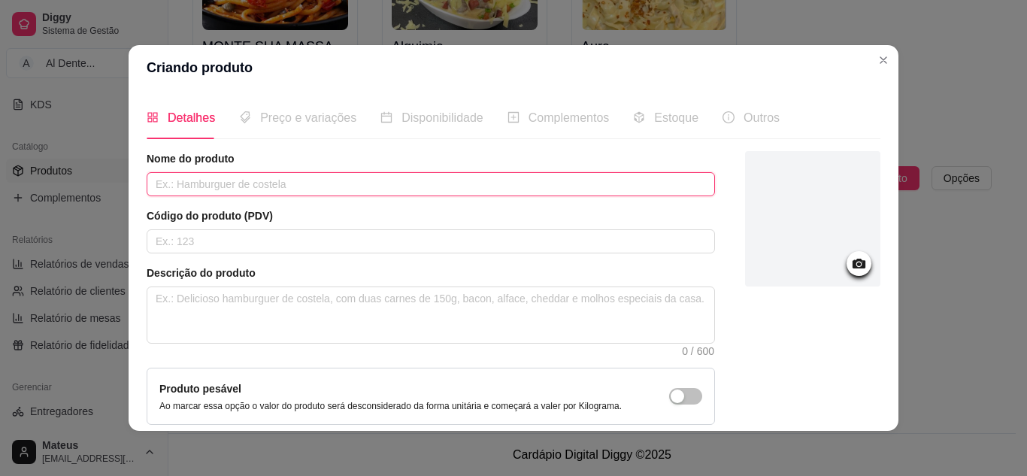
click at [220, 185] on input "text" at bounding box center [431, 184] width 569 height 24
type input "c"
type input "Coca Zero Lata"
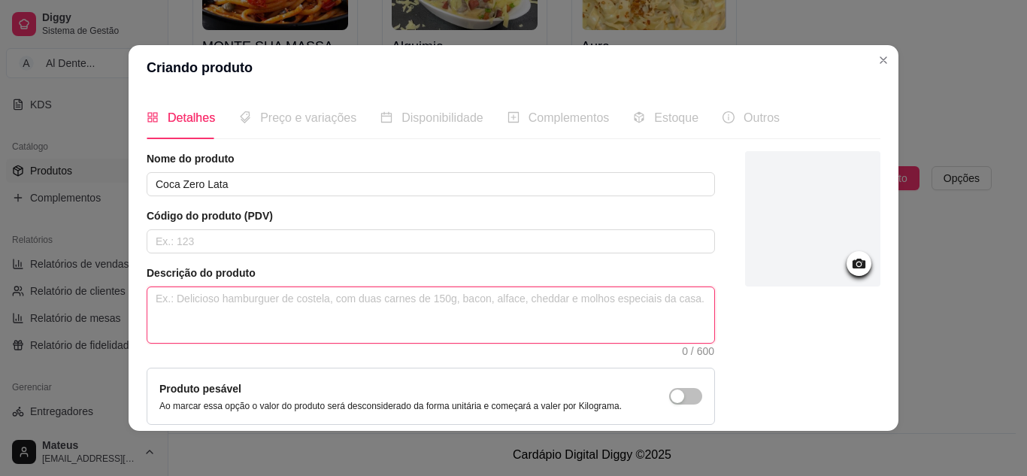
click at [236, 293] on textarea at bounding box center [430, 315] width 567 height 56
type textarea "L"
type textarea "La"
type textarea "Lata"
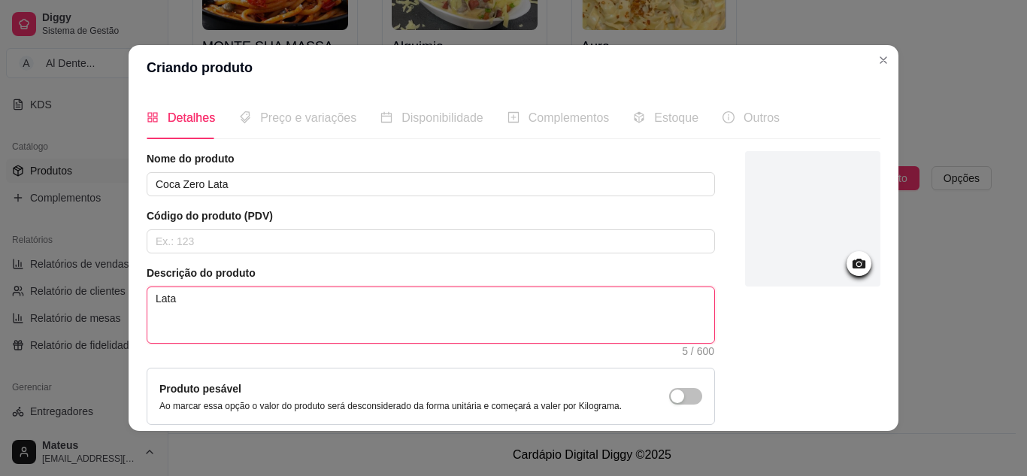
type textarea "Lata 3"
type textarea "Lata 35"
type textarea "Lata 350"
type textarea "Lata 350M"
type textarea "Lata 350Ml"
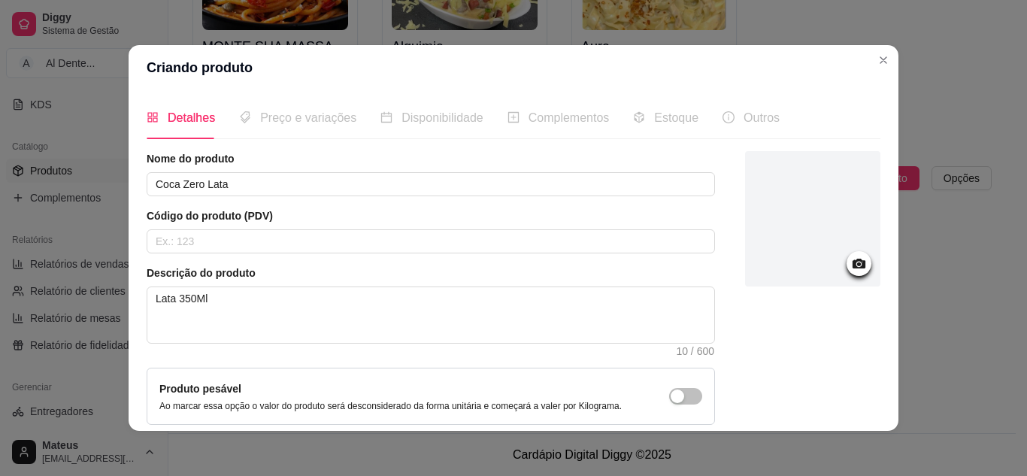
click at [857, 265] on circle at bounding box center [859, 264] width 4 height 4
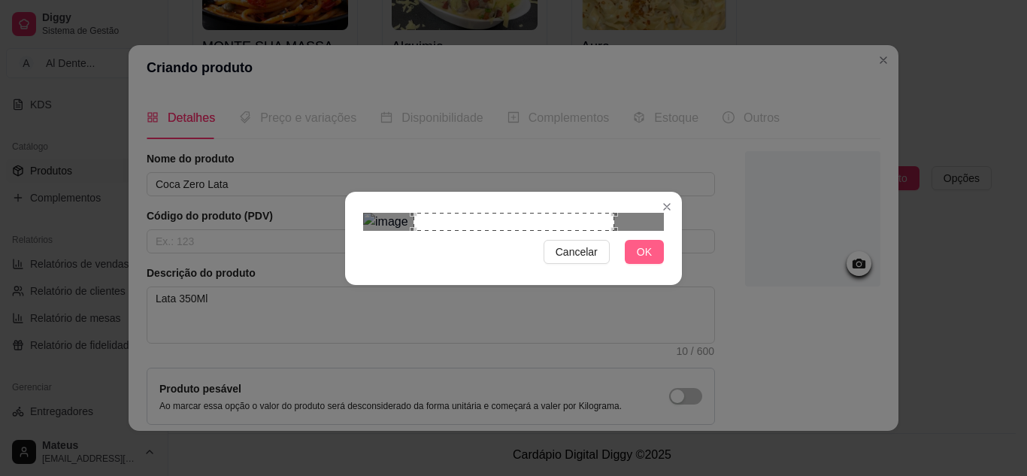
click at [641, 260] on span "OK" at bounding box center [644, 252] width 15 height 17
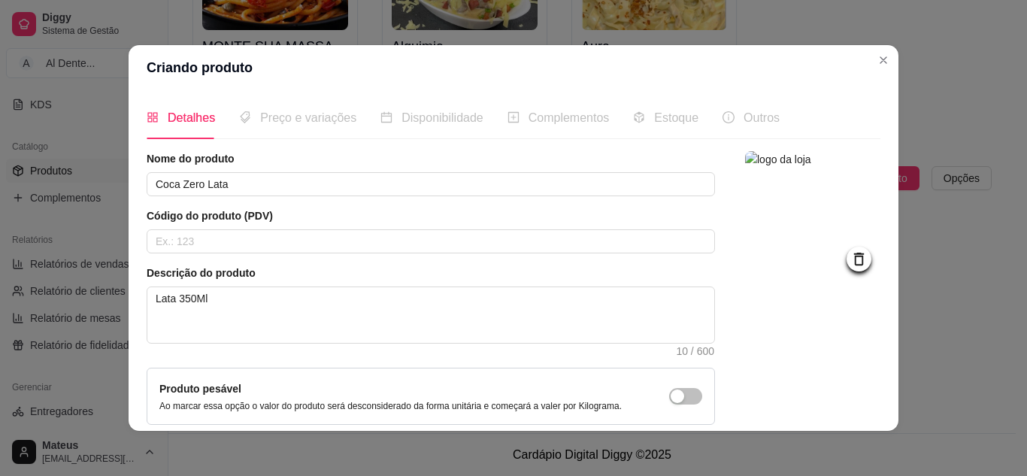
click at [851, 267] on icon at bounding box center [859, 258] width 17 height 17
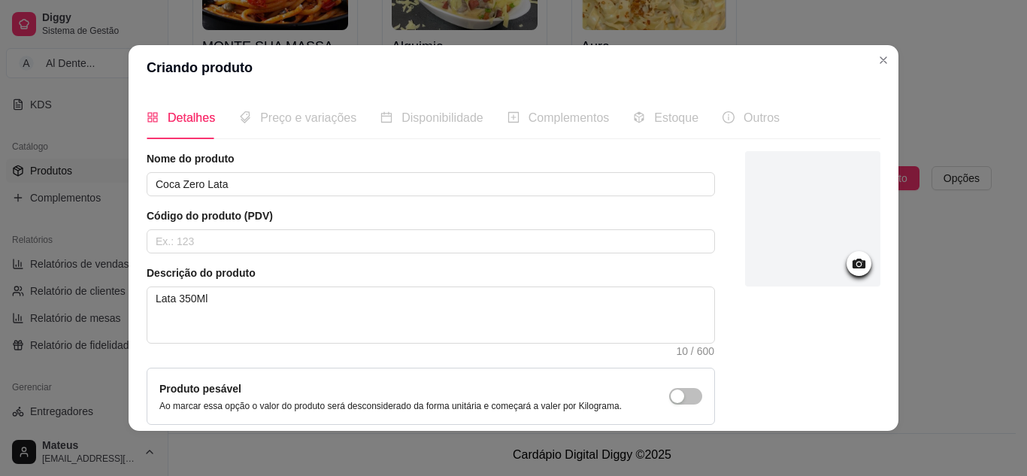
click at [853, 268] on icon at bounding box center [859, 264] width 13 height 10
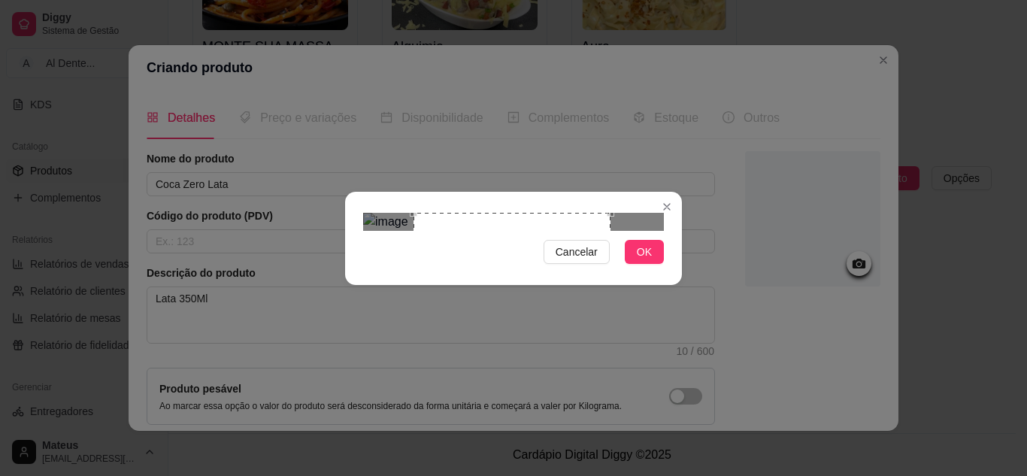
click at [614, 414] on div "Use the arrow keys to move the south east drag handle to change the crop select…" at bounding box center [614, 414] width 0 height 0
click at [641, 260] on span "OK" at bounding box center [644, 252] width 15 height 17
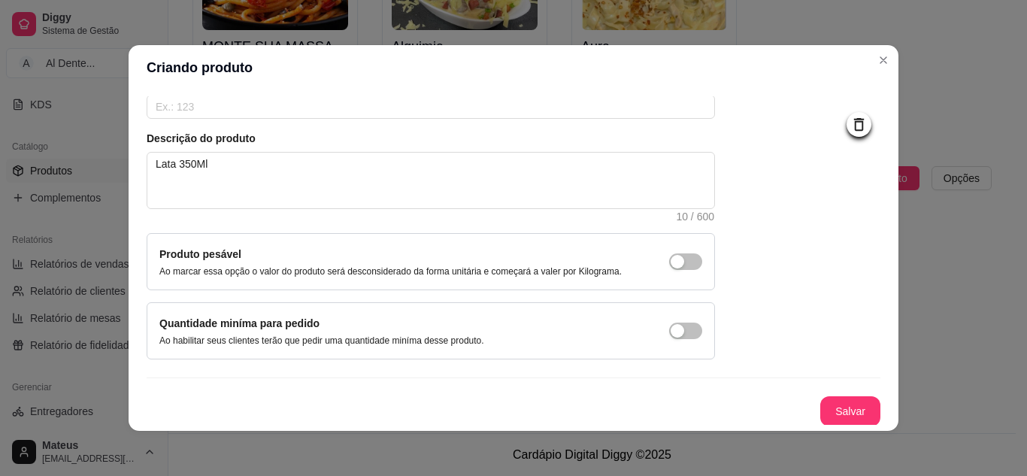
scroll to position [136, 0]
click at [844, 410] on button "Salvar" at bounding box center [850, 410] width 60 height 30
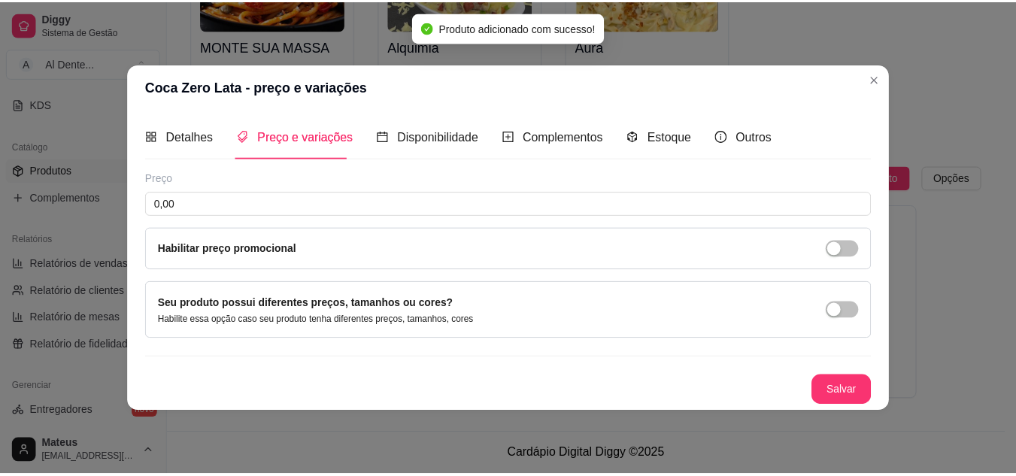
scroll to position [0, 0]
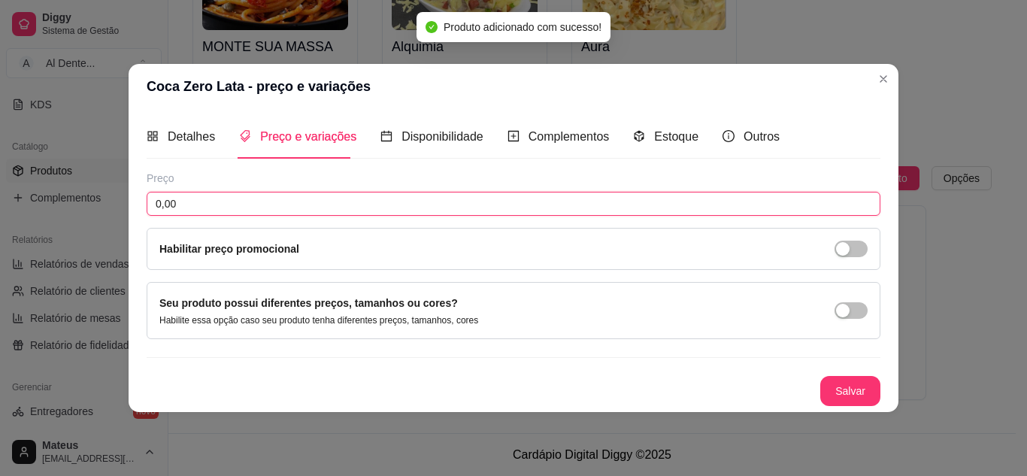
click at [221, 205] on input "0,00" at bounding box center [514, 204] width 734 height 24
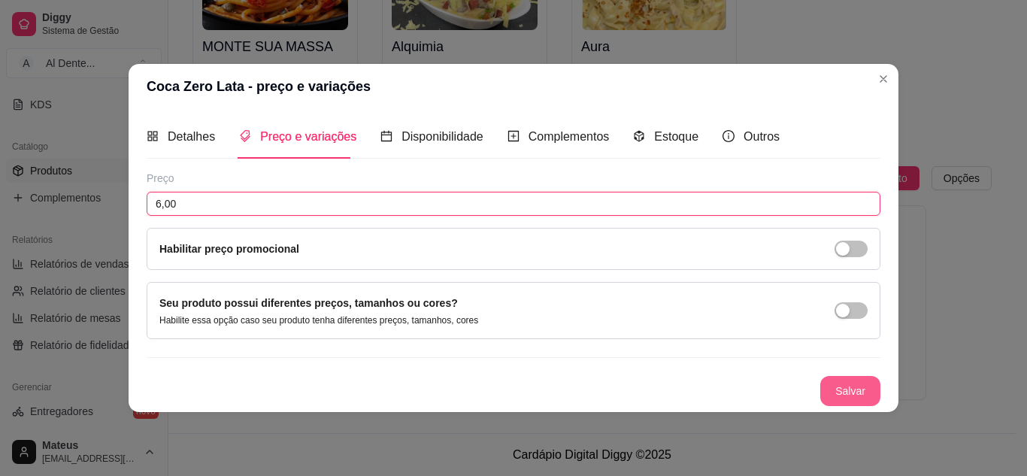
type input "6,00"
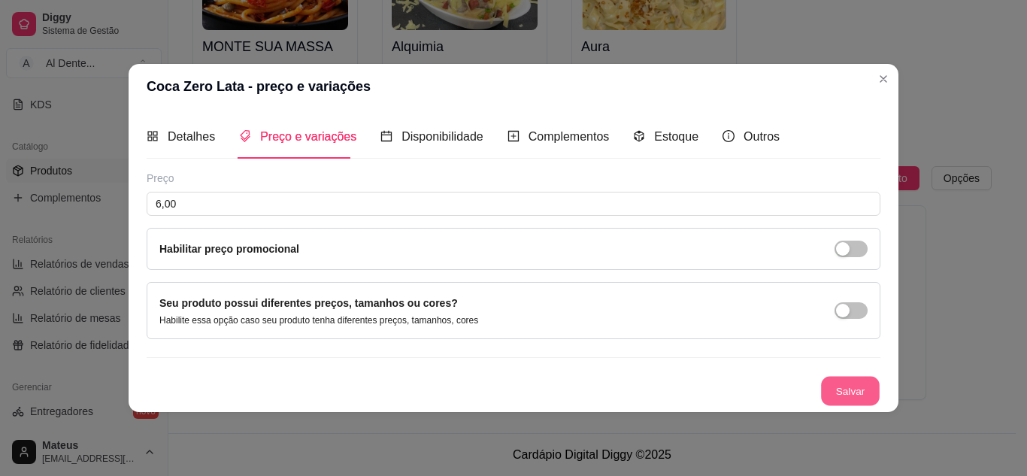
click at [847, 390] on button "Salvar" at bounding box center [850, 390] width 59 height 29
